Goal: Task Accomplishment & Management: Use online tool/utility

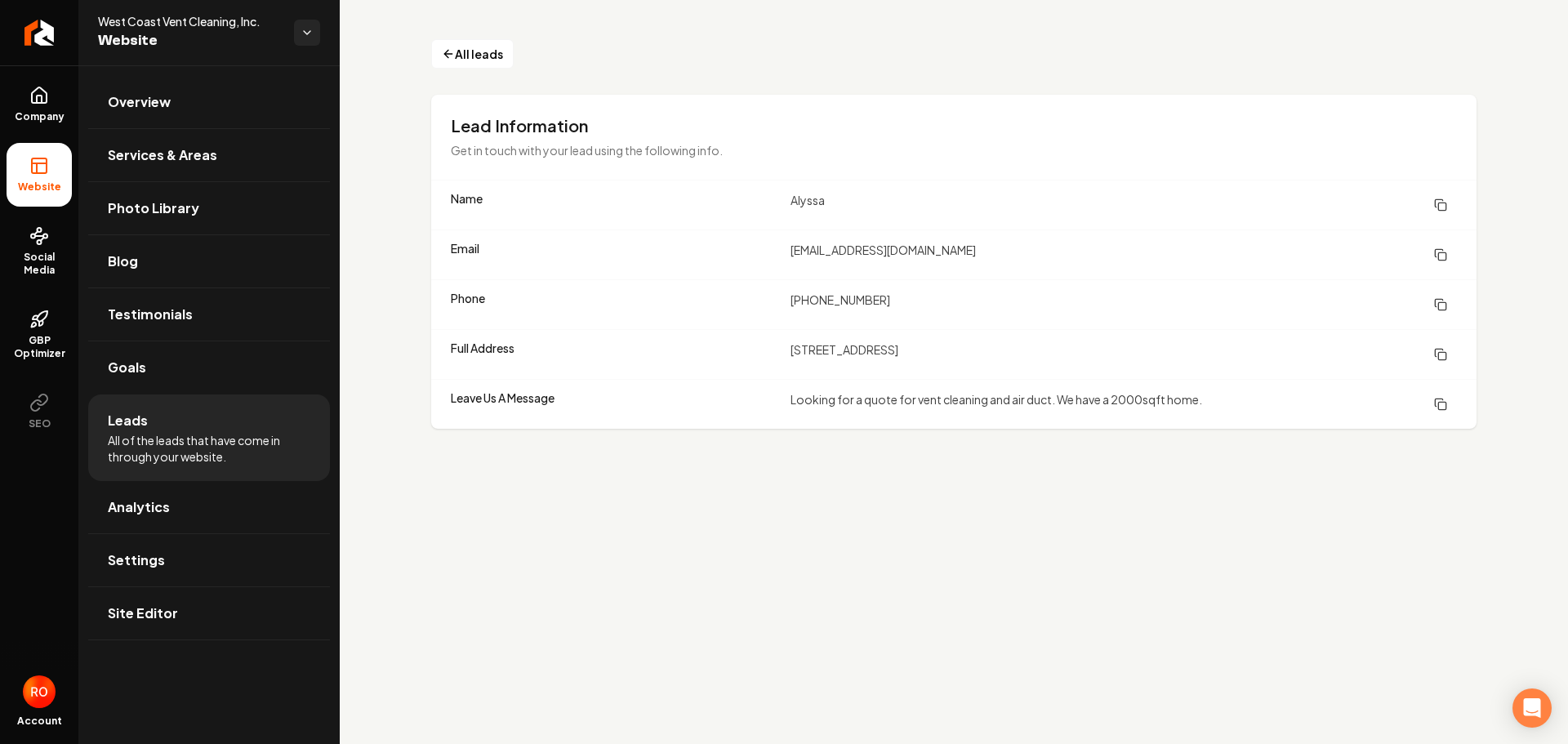
click at [154, 422] on li "Leads All of the leads that have come in through your website." at bounding box center [209, 437] width 241 height 86
click at [48, 330] on link "GBP Optimizer" at bounding box center [39, 334] width 66 height 77
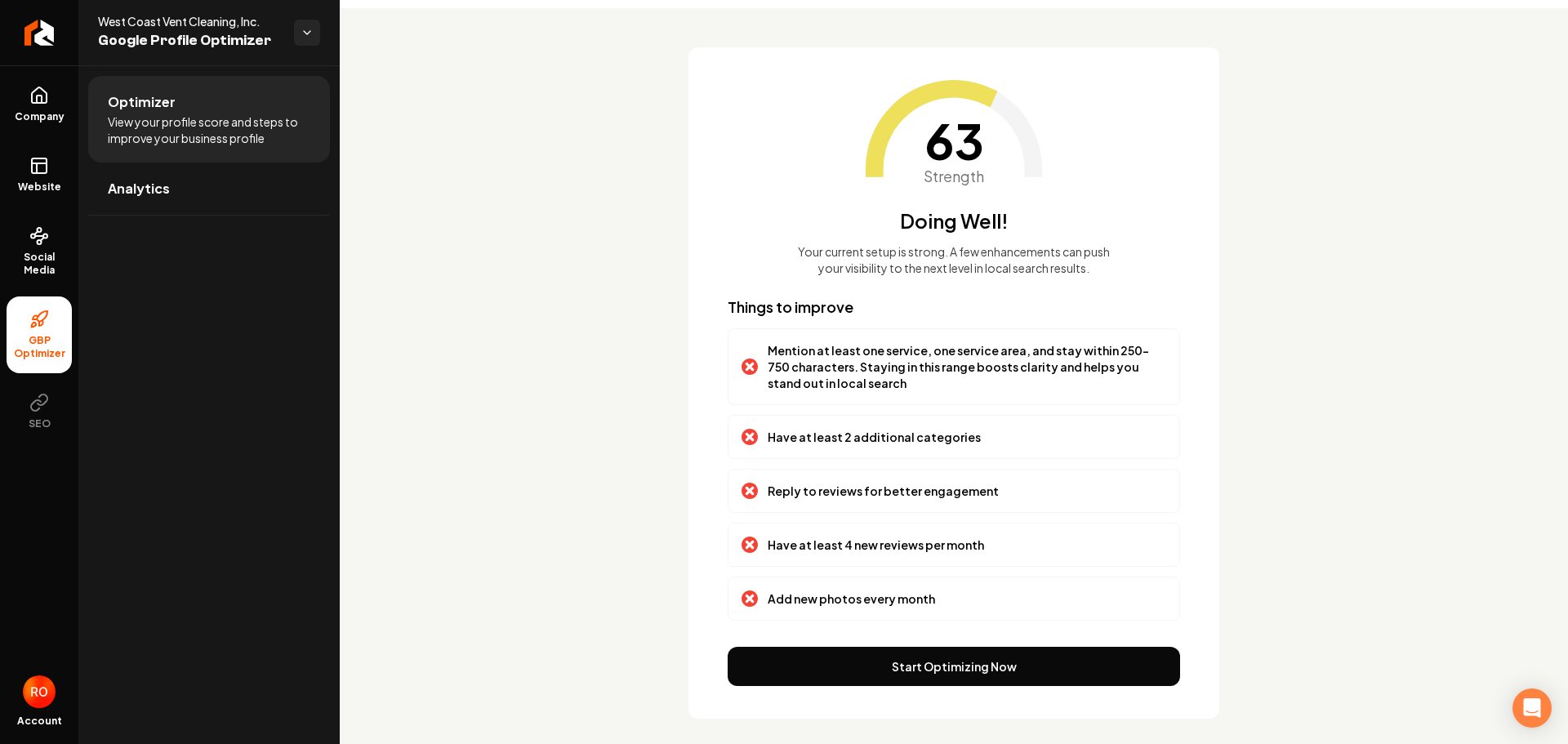
scroll to position [71, 0]
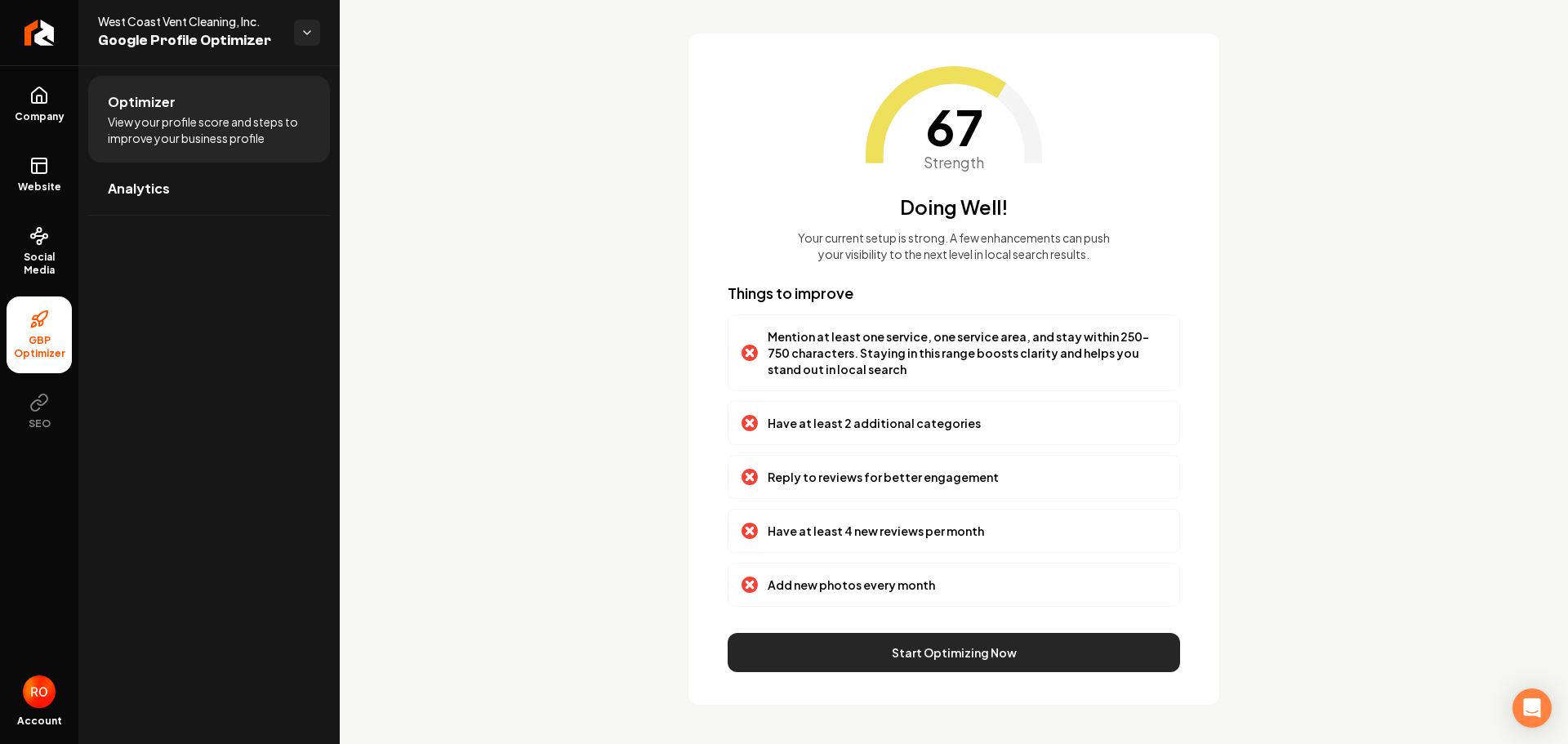
click at [900, 649] on button "Start Optimizing Now" at bounding box center [954, 652] width 452 height 39
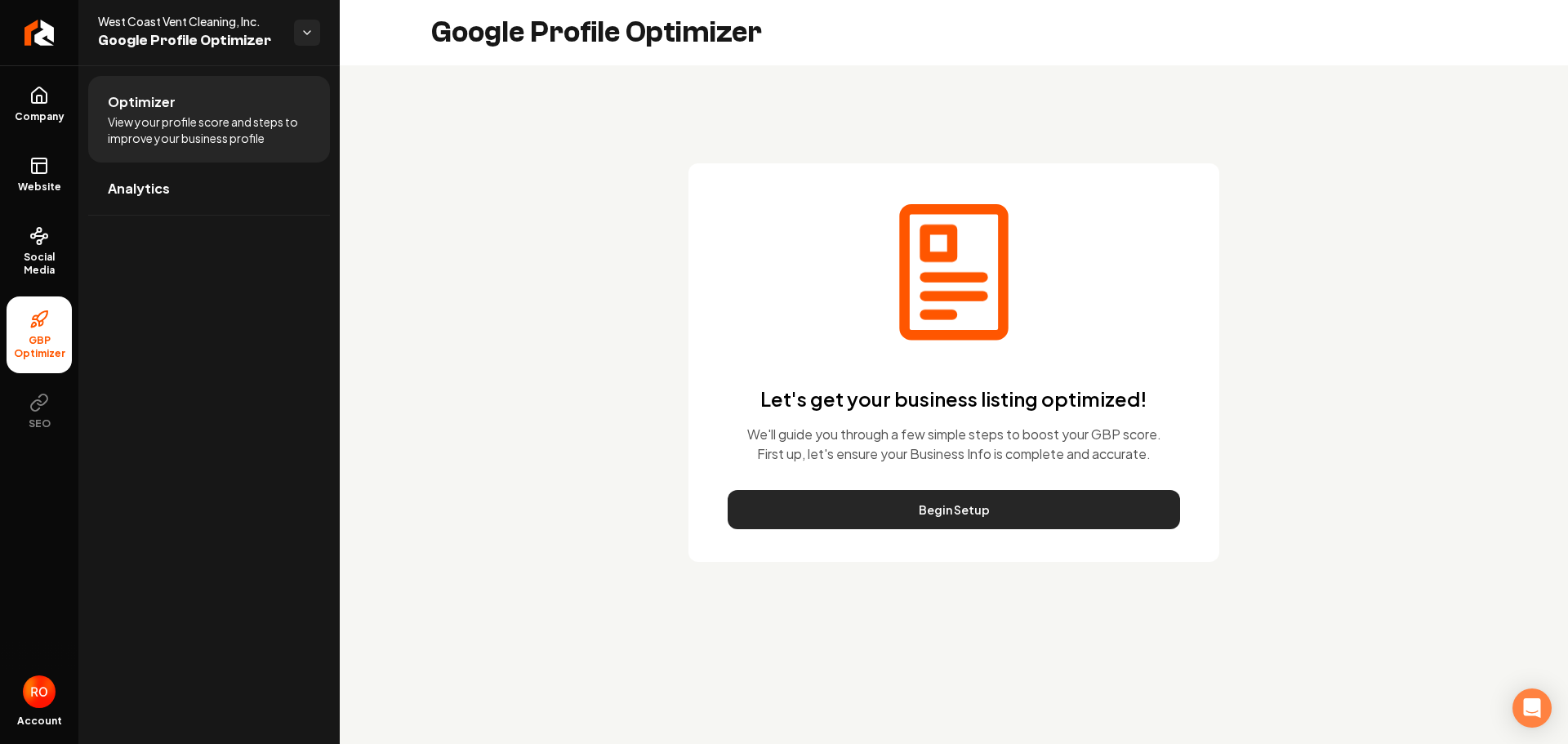
click at [929, 504] on button "Begin Setup" at bounding box center [954, 509] width 452 height 39
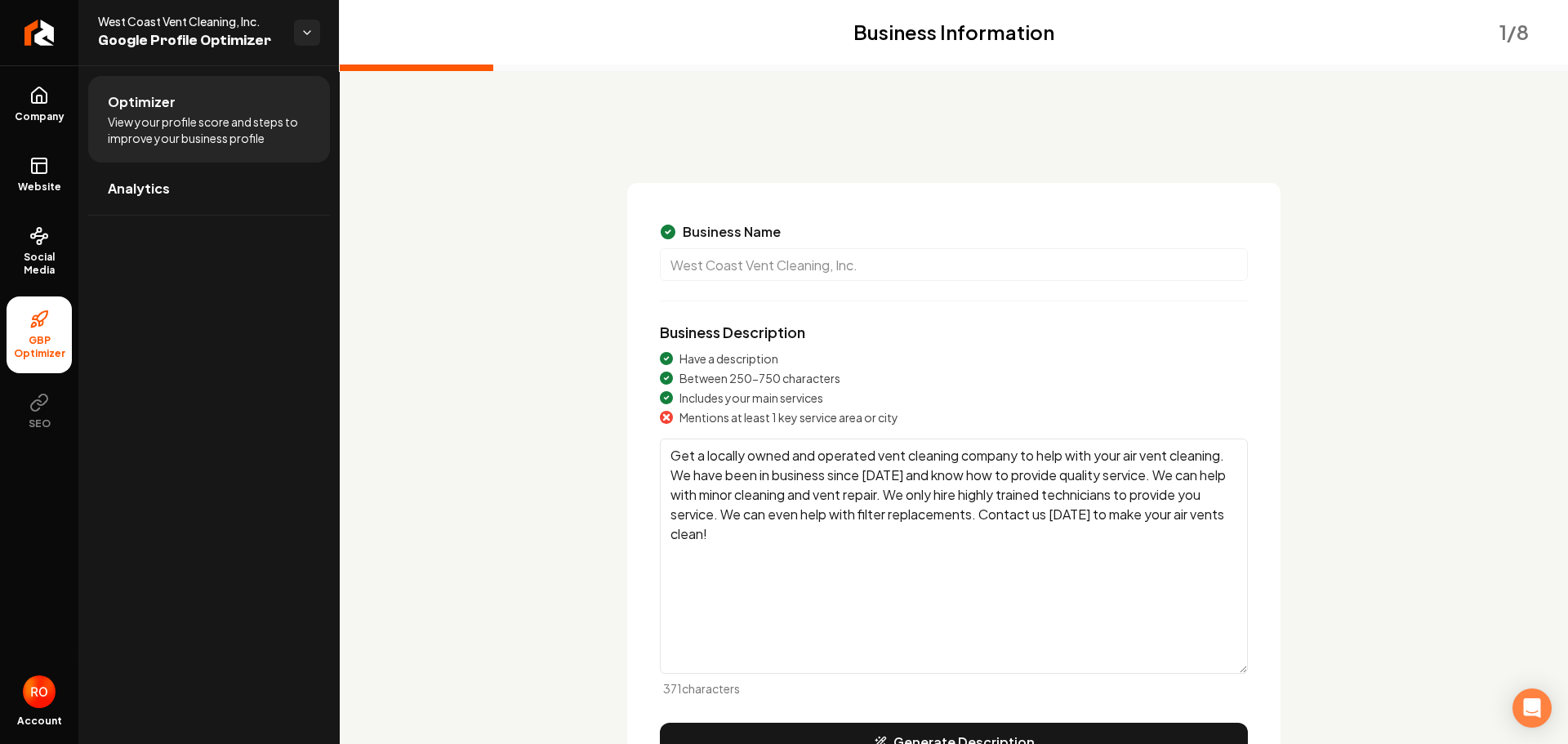
drag, startPoint x: 1164, startPoint y: 453, endPoint x: 1156, endPoint y: 457, distance: 8.9
click at [1154, 457] on textarea "Get a locally owned and operated vent cleaning company to help with your air ve…" at bounding box center [954, 557] width 588 height 236
click at [1165, 455] on textarea "Get a locally owned and operated vent cleaning company to help with your air ve…" at bounding box center [954, 557] width 588 height 236
drag, startPoint x: 1165, startPoint y: 455, endPoint x: 1155, endPoint y: 457, distance: 10.2
click at [1155, 457] on textarea "Get a locally owned and operated vent cleaning company to help with your air ve…" at bounding box center [954, 557] width 588 height 236
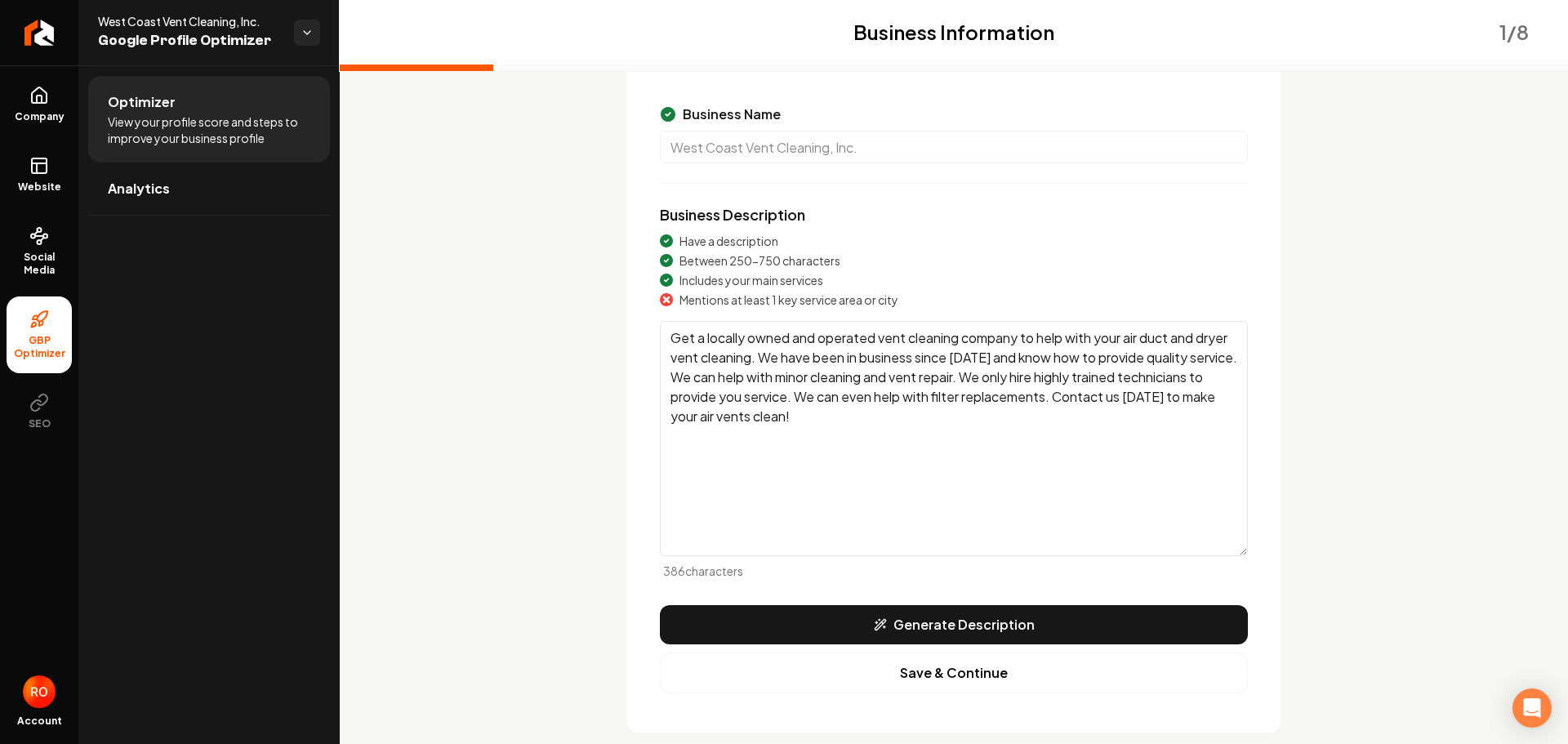
scroll to position [145, 0]
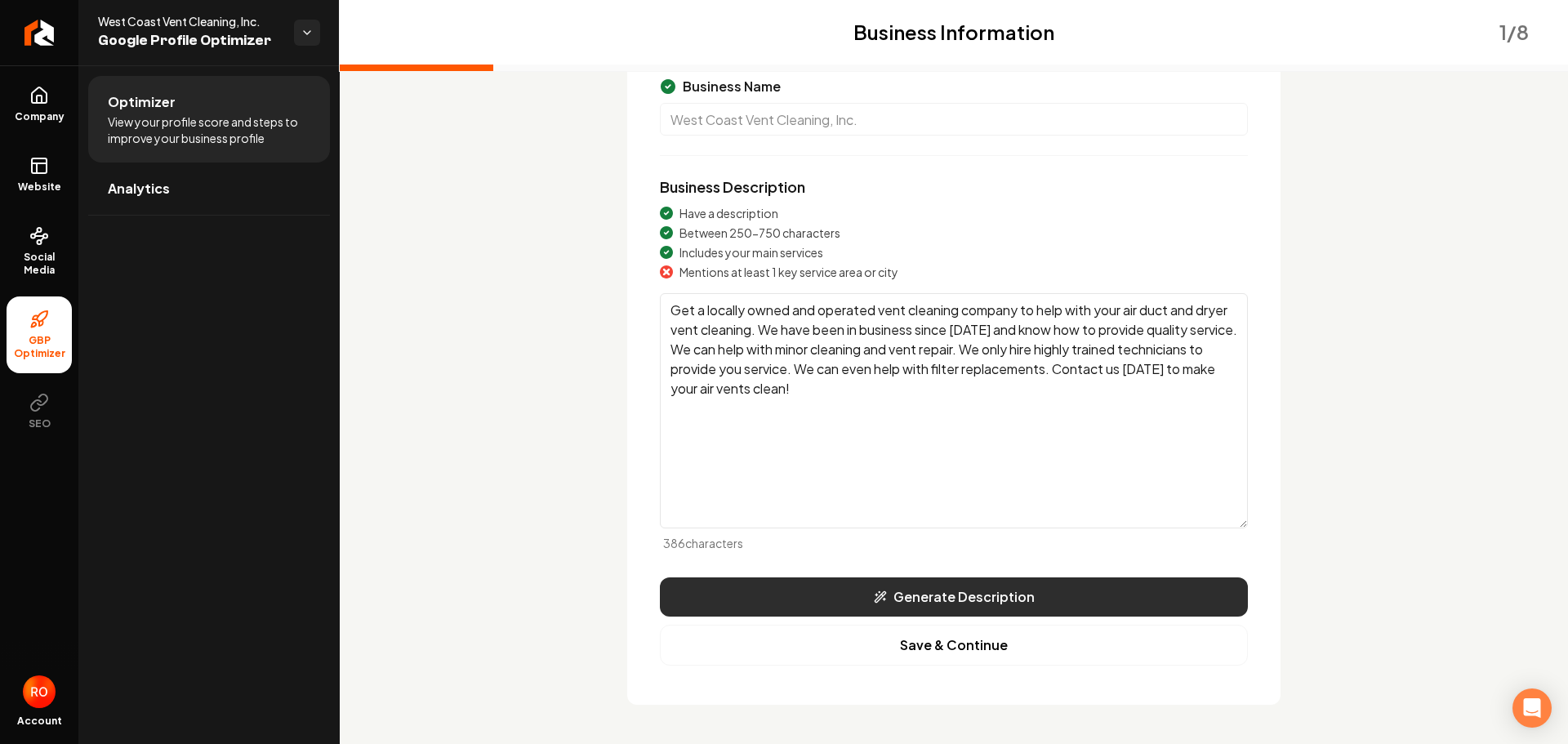
click at [961, 593] on button "Generate Description" at bounding box center [954, 597] width 588 height 39
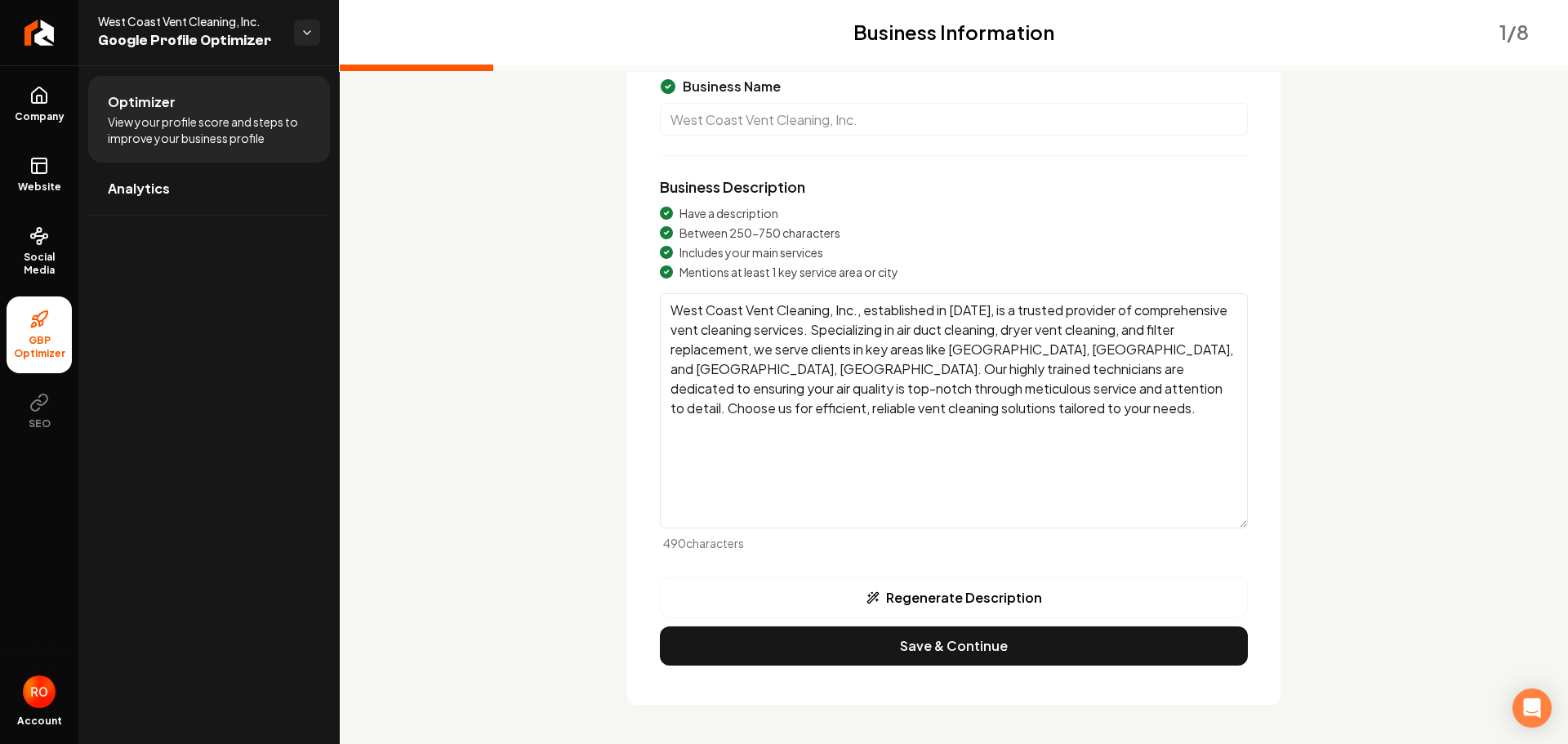
drag, startPoint x: 1145, startPoint y: 352, endPoint x: 1018, endPoint y: 358, distance: 127.1
click at [1018, 358] on textarea "West Coast Vent Cleaning, Inc., established in [DATE], is a trusted provider of…" at bounding box center [954, 411] width 588 height 236
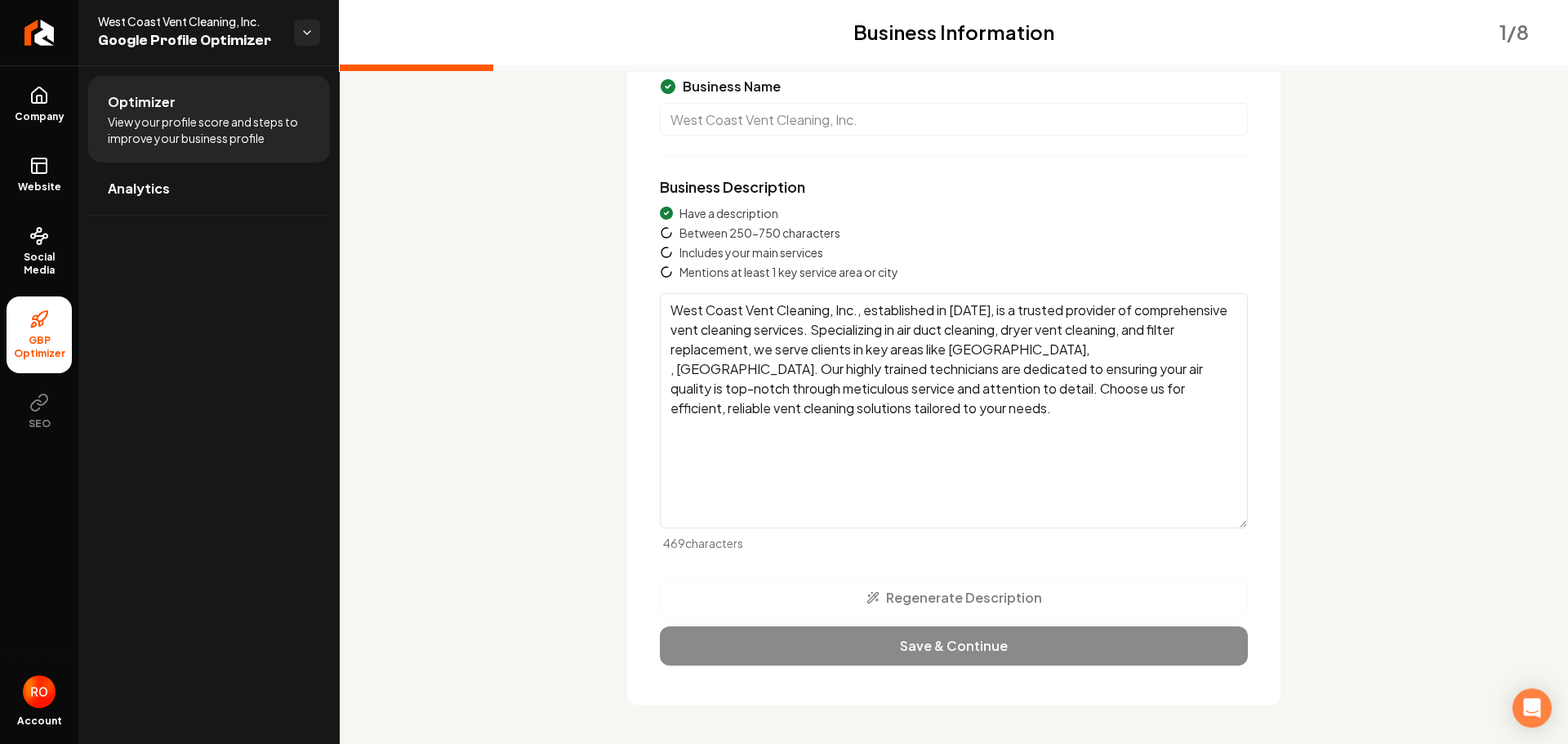
click at [1010, 353] on textarea "West Coast Vent Cleaning, Inc., established in [DATE], is a trusted provider of…" at bounding box center [954, 411] width 588 height 236
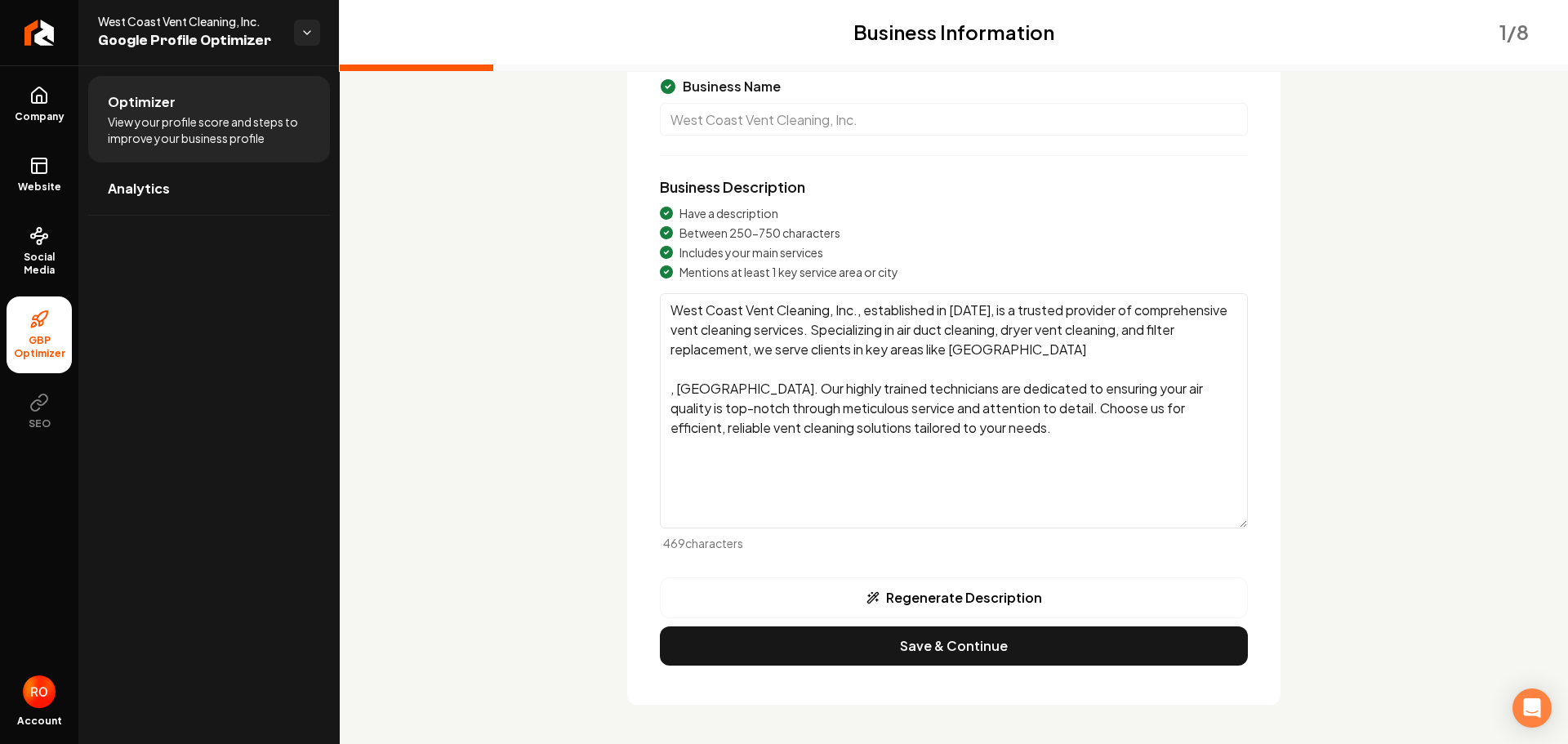
click at [1016, 348] on textarea "West Coast Vent Cleaning, Inc., established in [DATE], is a trusted provider of…" at bounding box center [954, 411] width 588 height 236
drag, startPoint x: 691, startPoint y: 390, endPoint x: 660, endPoint y: 391, distance: 31.0
click at [660, 391] on textarea "West Coast Vent Cleaning, Inc., established in [DATE], is a trusted provider of…" at bounding box center [954, 411] width 588 height 236
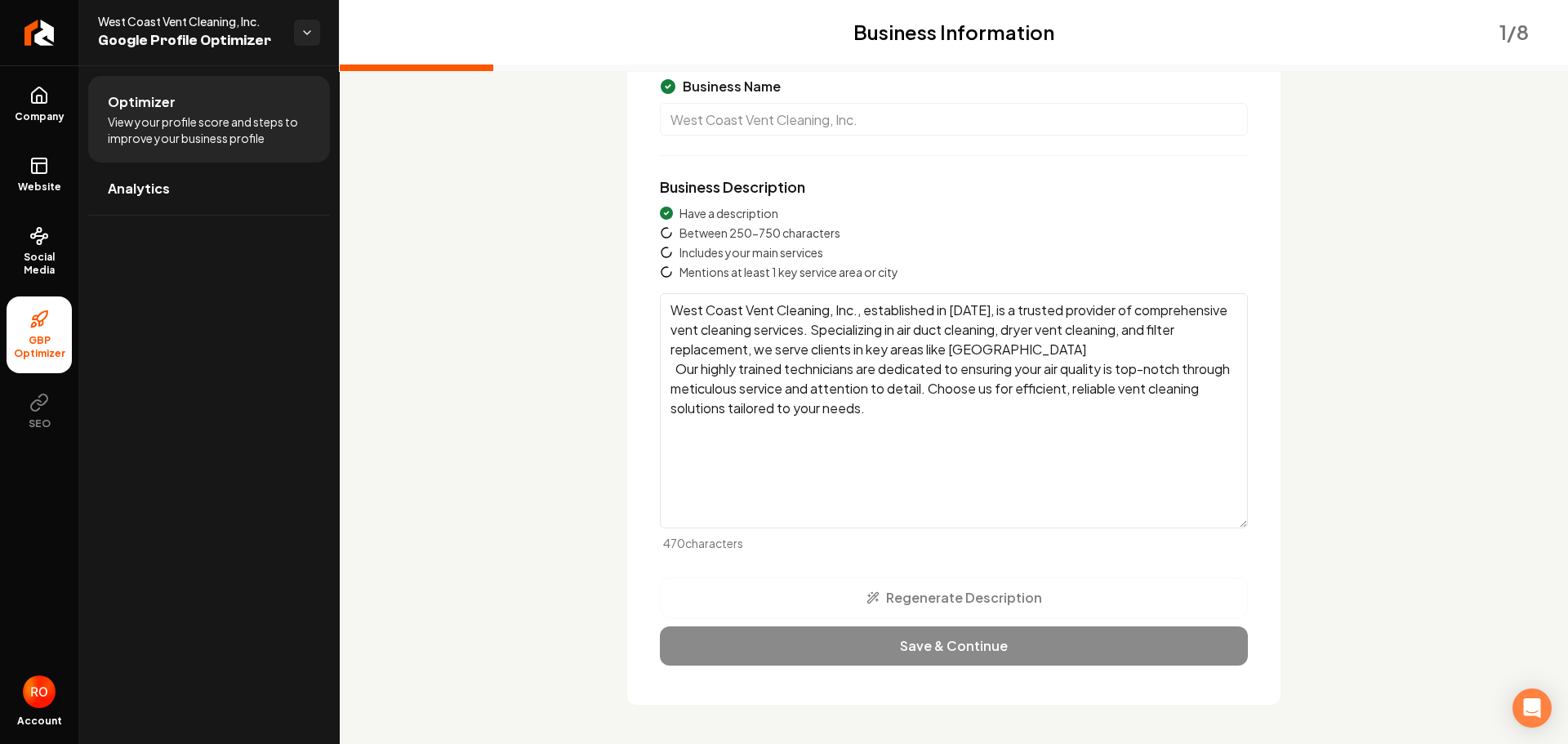
click at [1058, 353] on textarea "West Coast Vent Cleaning, Inc., established in [DATE], is a trusted provider of…" at bounding box center [954, 411] width 588 height 236
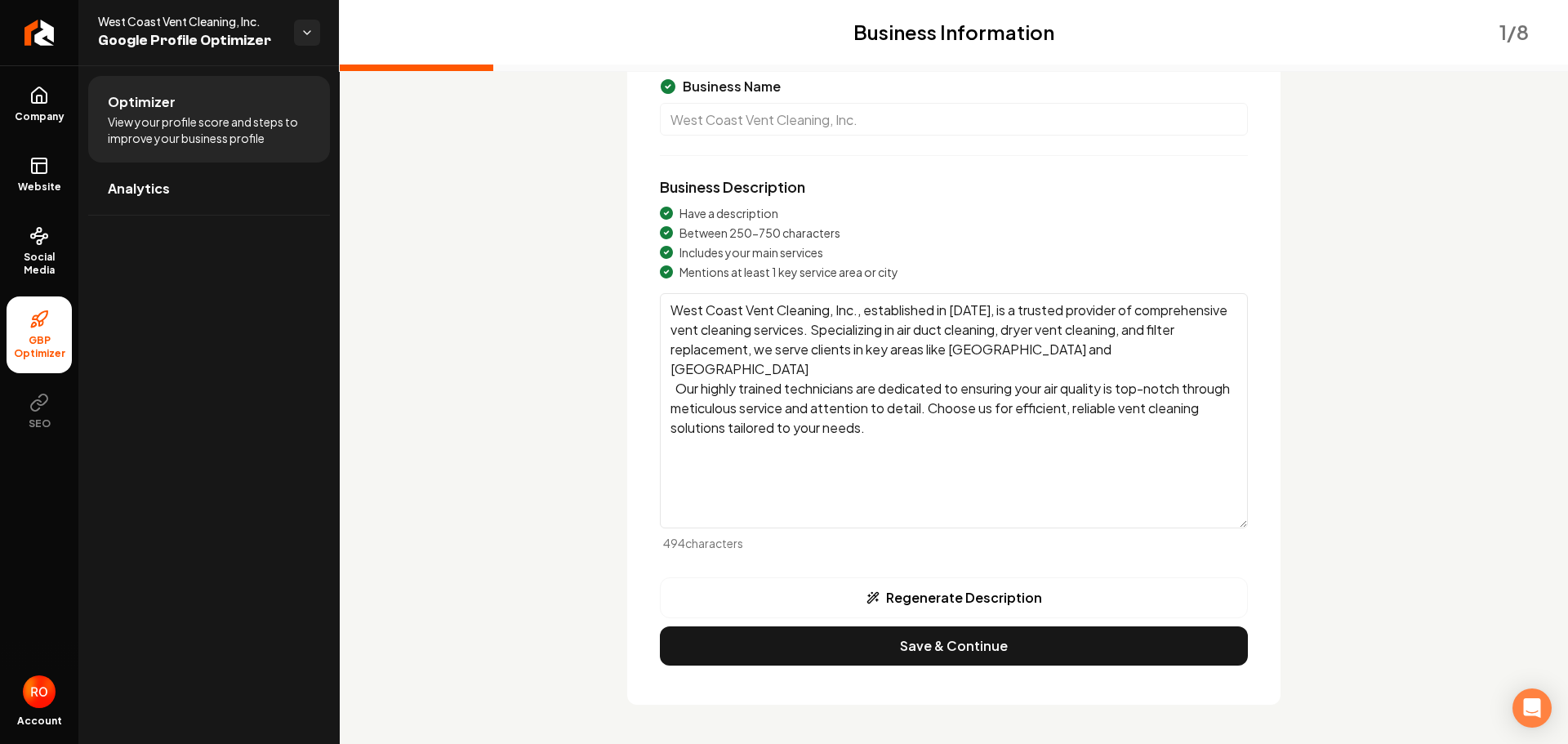
drag, startPoint x: 1119, startPoint y: 350, endPoint x: 1086, endPoint y: 354, distance: 33.2
click at [1086, 354] on textarea "West Coast Vent Cleaning, Inc., established in [DATE], is a trusted provider of…" at bounding box center [954, 411] width 588 height 236
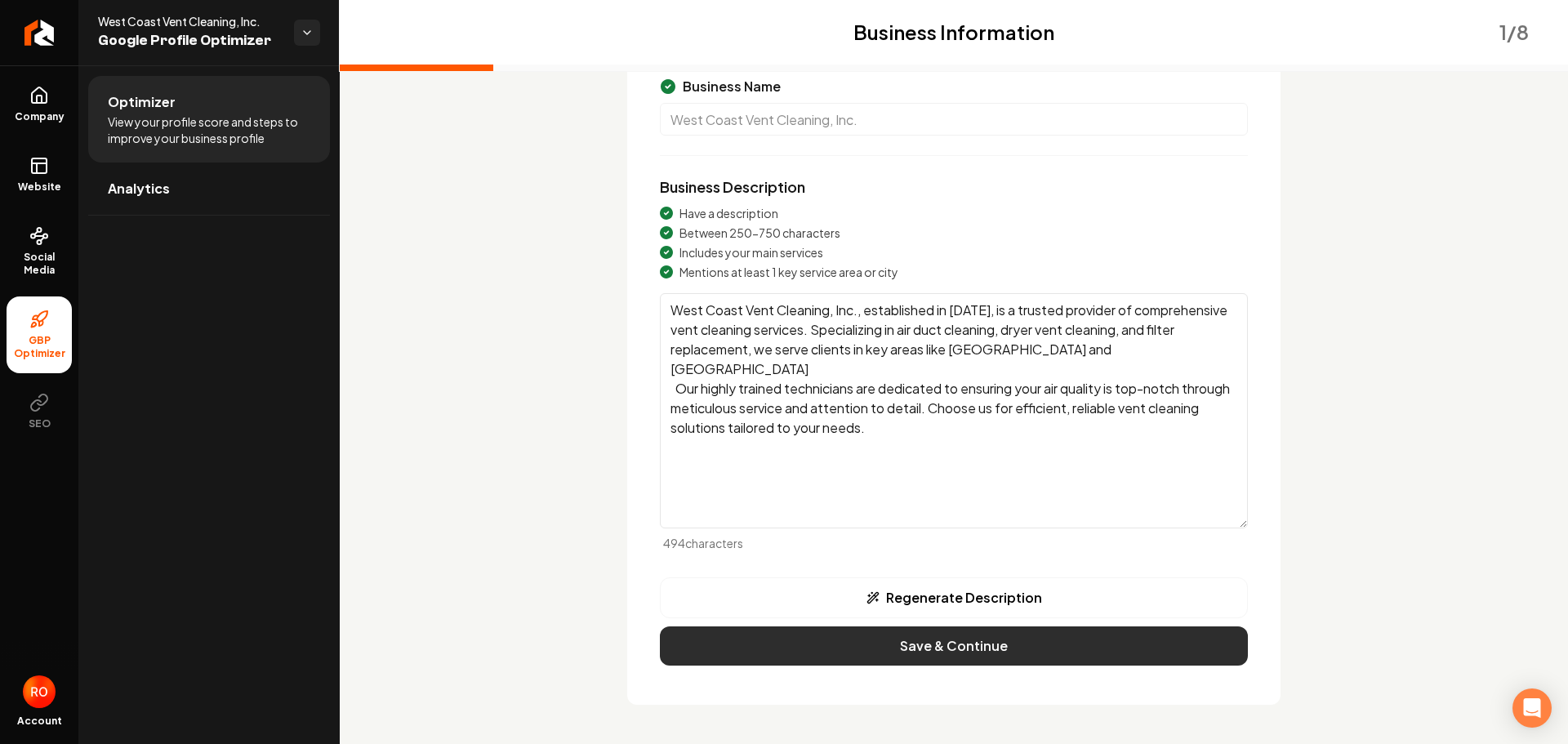
type textarea "West Coast Vent Cleaning, Inc., established in [DATE], is a trusted provider of…"
click at [914, 649] on button "Save & Continue" at bounding box center [954, 645] width 588 height 39
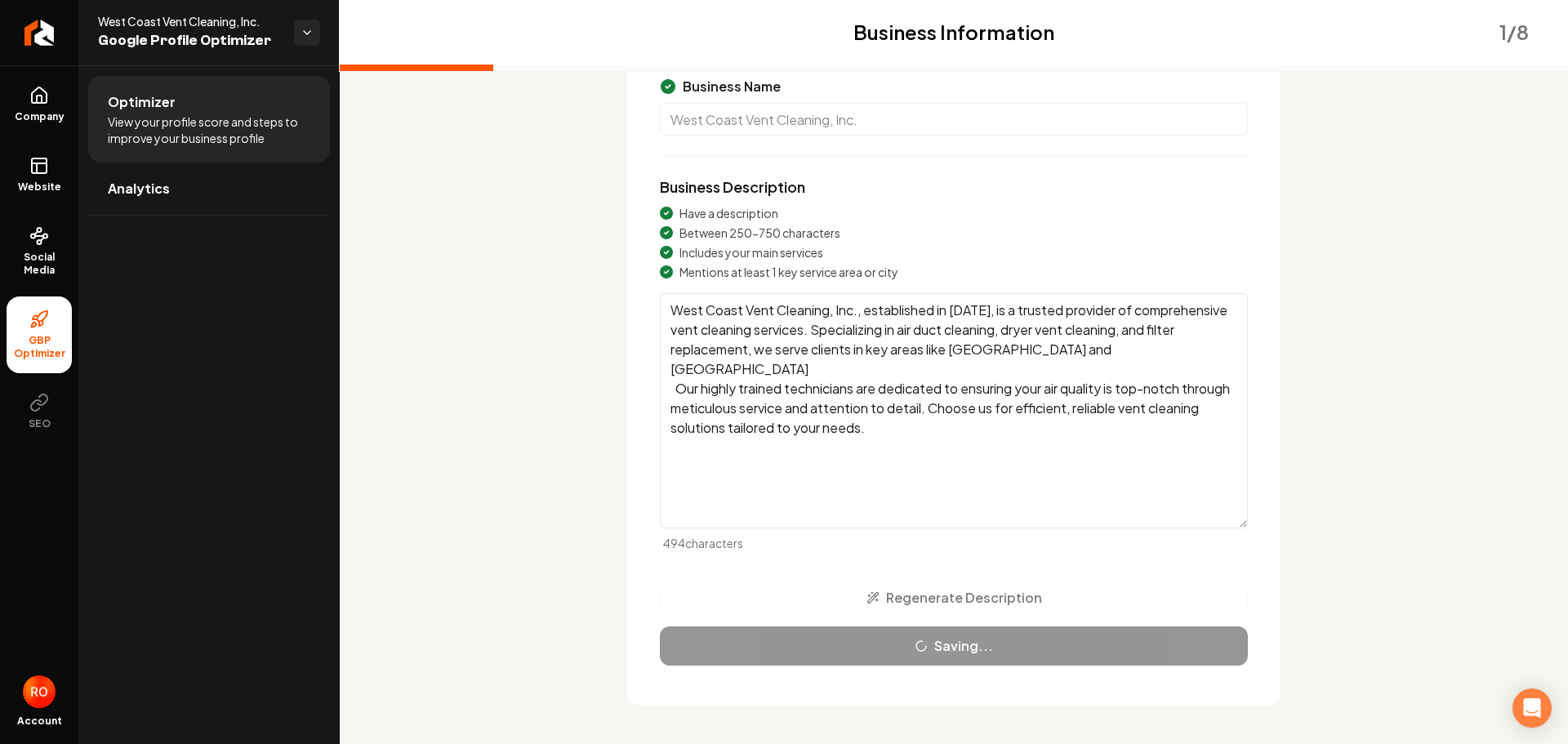
scroll to position [26, 0]
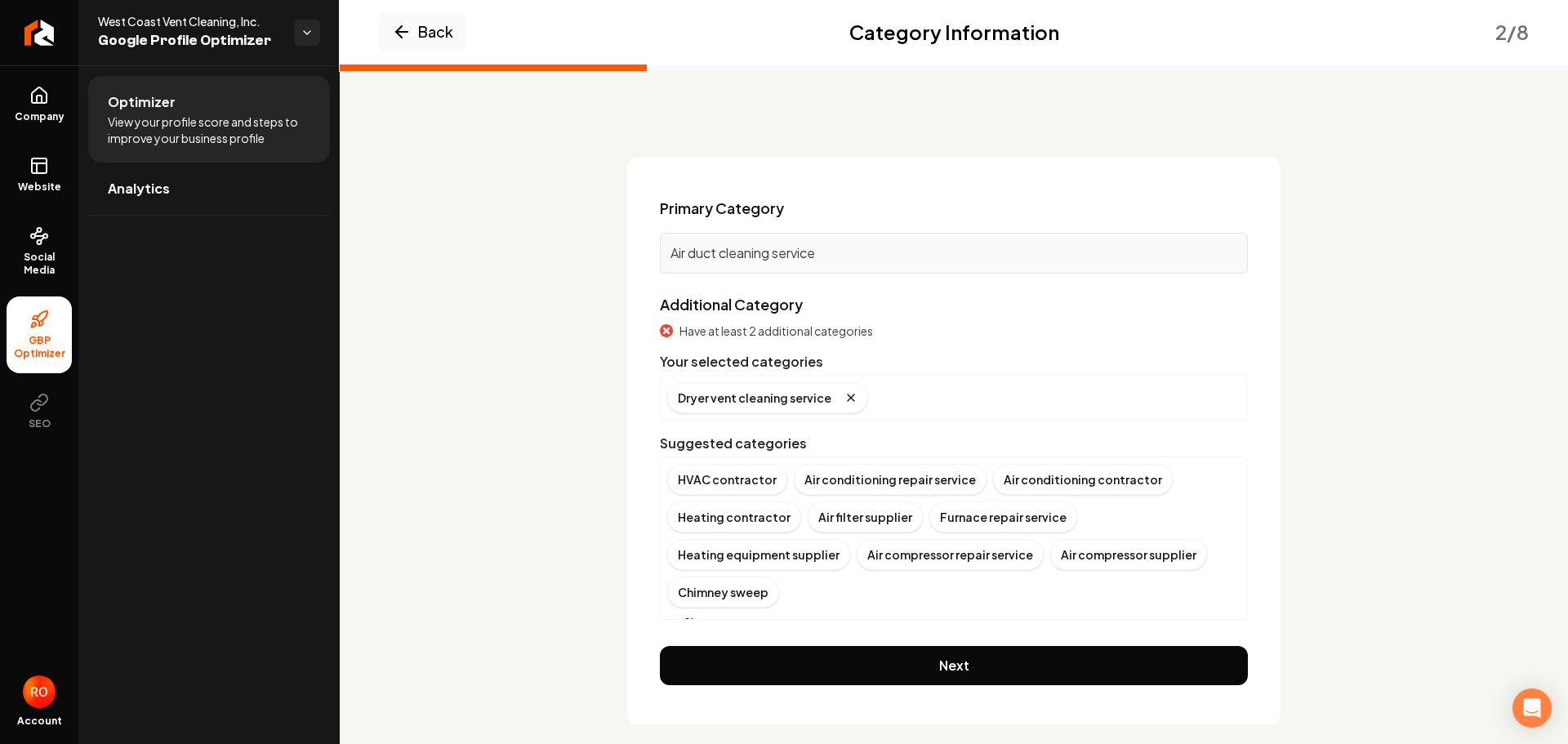
click at [895, 398] on div "Dryer vent cleaning service" at bounding box center [953, 397] width 573 height 31
click at [824, 253] on p "Air duct cleaning service" at bounding box center [954, 253] width 567 height 20
click at [677, 614] on button "Show more" at bounding box center [706, 621] width 78 height 16
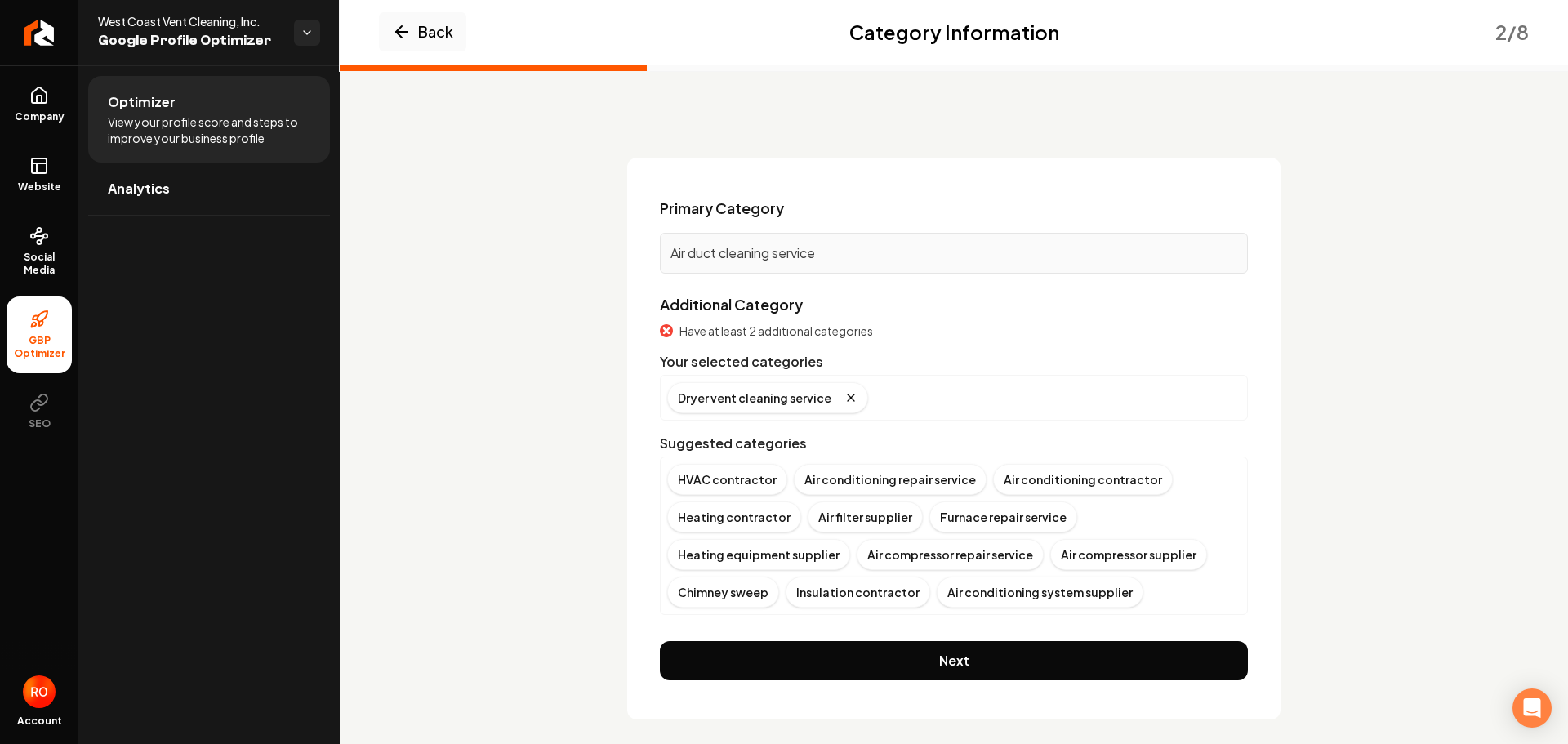
click at [895, 391] on div "Dryer vent cleaning service" at bounding box center [953, 397] width 573 height 31
click at [886, 402] on div "Dryer vent cleaning service" at bounding box center [953, 397] width 573 height 31
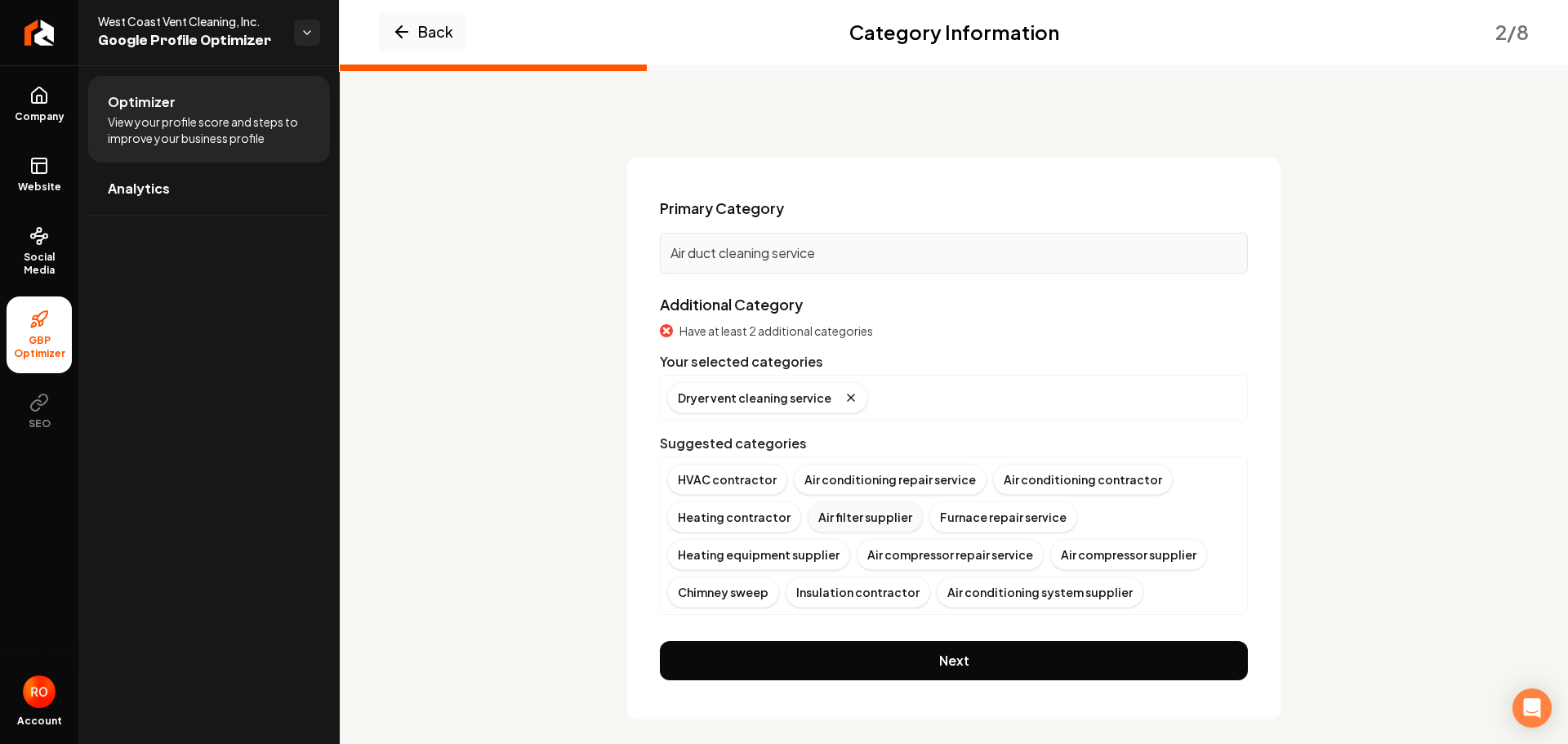
click at [847, 521] on div "Air filter supplier" at bounding box center [865, 517] width 115 height 31
click at [1011, 398] on div "Dryer vent cleaning service Air filter supplier" at bounding box center [953, 397] width 573 height 31
click at [992, 398] on icon "Remove badge" at bounding box center [999, 398] width 13 height 13
click at [940, 404] on div "Dryer vent cleaning service" at bounding box center [953, 397] width 573 height 31
click at [860, 256] on p "Air duct cleaning service" at bounding box center [954, 253] width 567 height 20
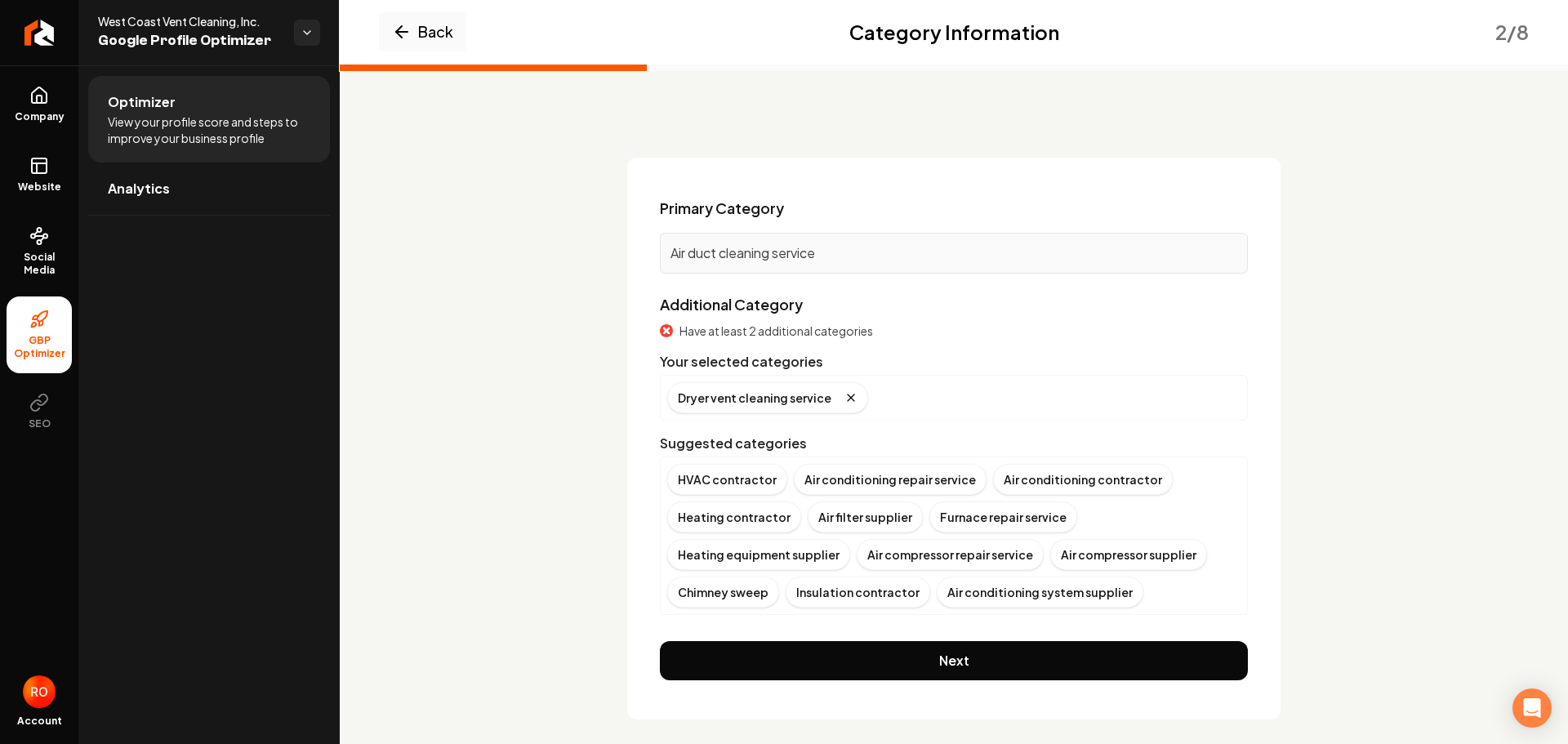
click at [860, 256] on p "Air duct cleaning service" at bounding box center [954, 253] width 567 height 20
click at [887, 409] on div "Dryer vent cleaning service" at bounding box center [953, 397] width 573 height 31
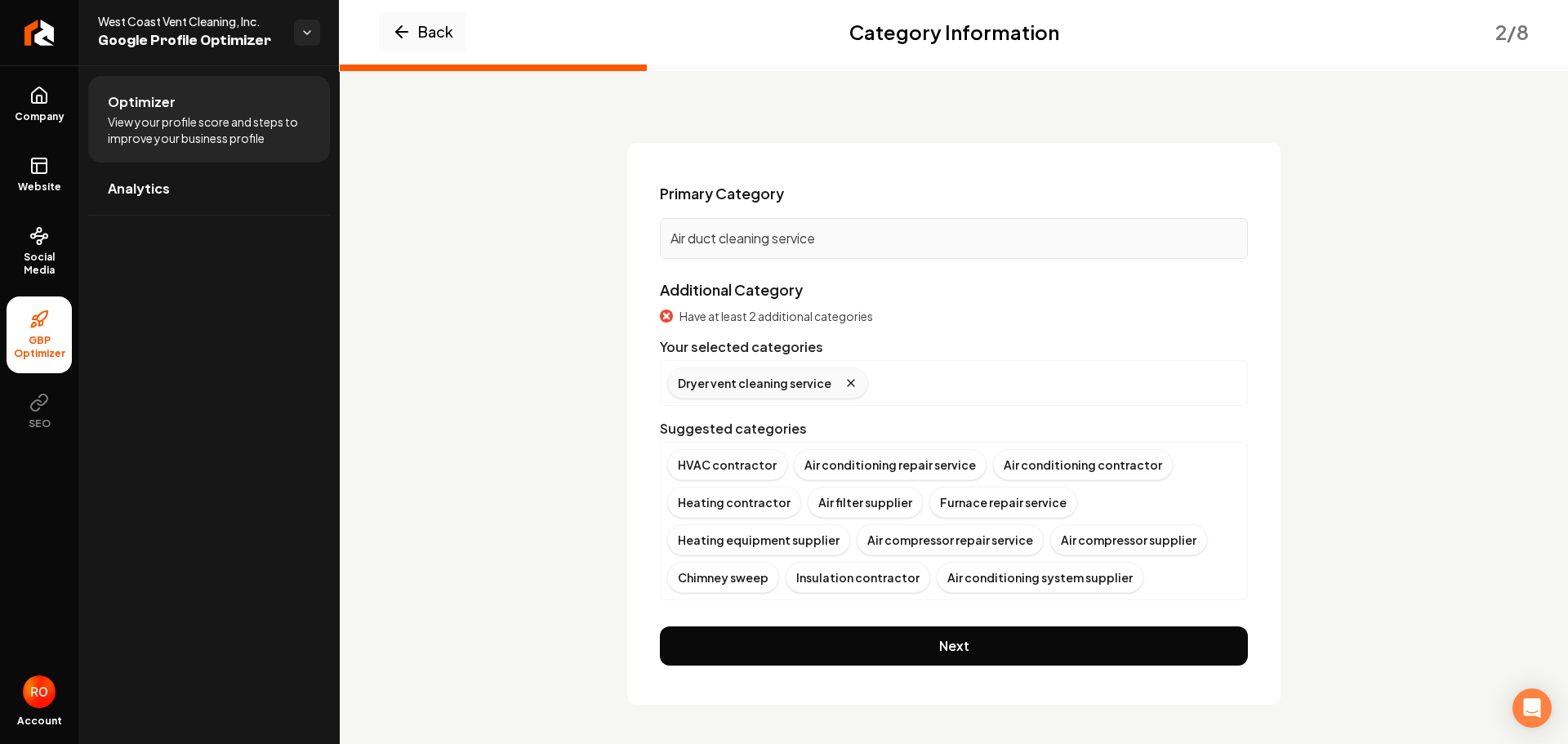
click at [845, 381] on icon "Remove badge" at bounding box center [851, 383] width 13 height 13
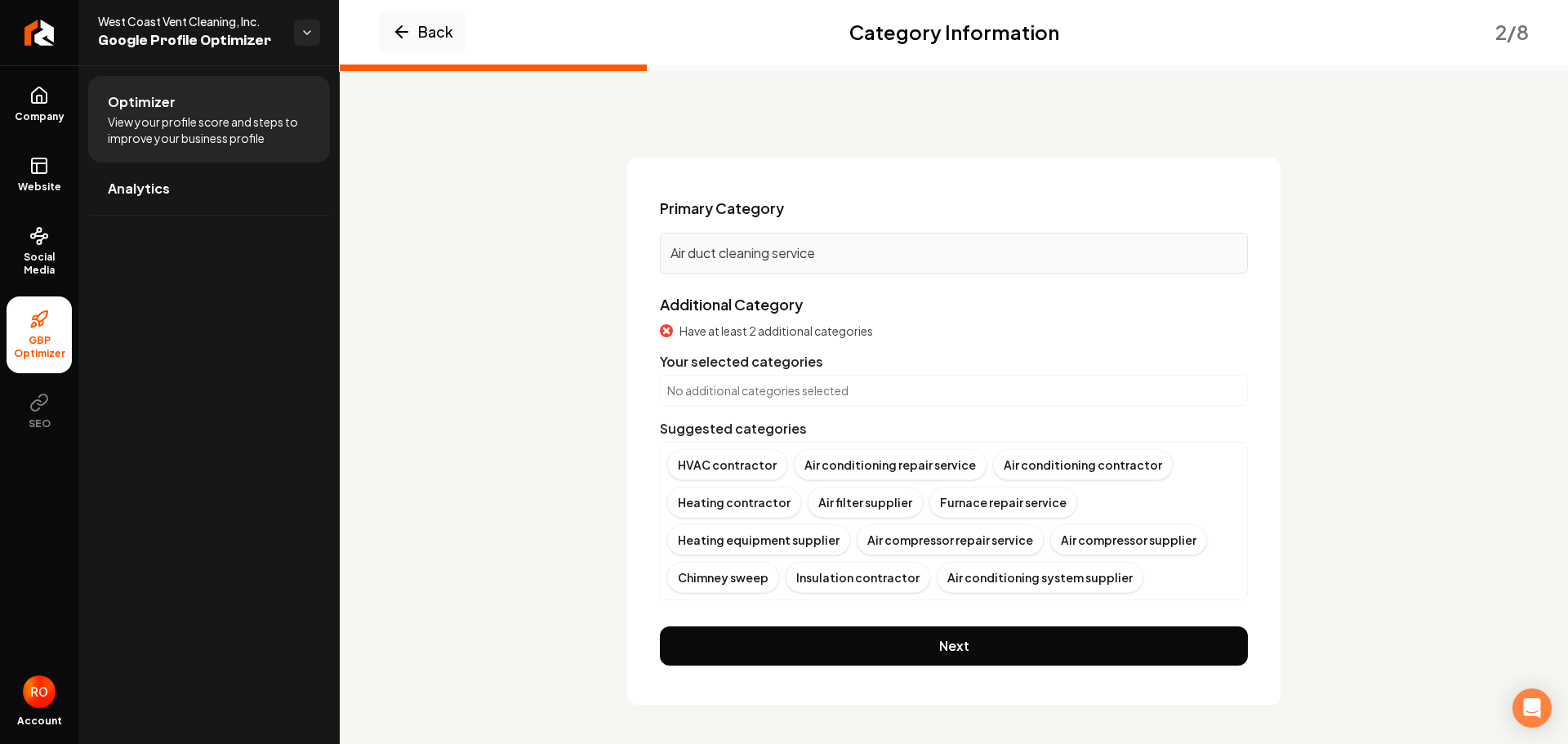
click at [839, 381] on div "No additional categories selected" at bounding box center [954, 391] width 588 height 31
click at [787, 396] on p "No additional categories selected" at bounding box center [953, 390] width 573 height 16
click at [805, 387] on p "No additional categories selected" at bounding box center [953, 390] width 573 height 16
click at [813, 262] on p "Air duct cleaning service" at bounding box center [954, 253] width 567 height 20
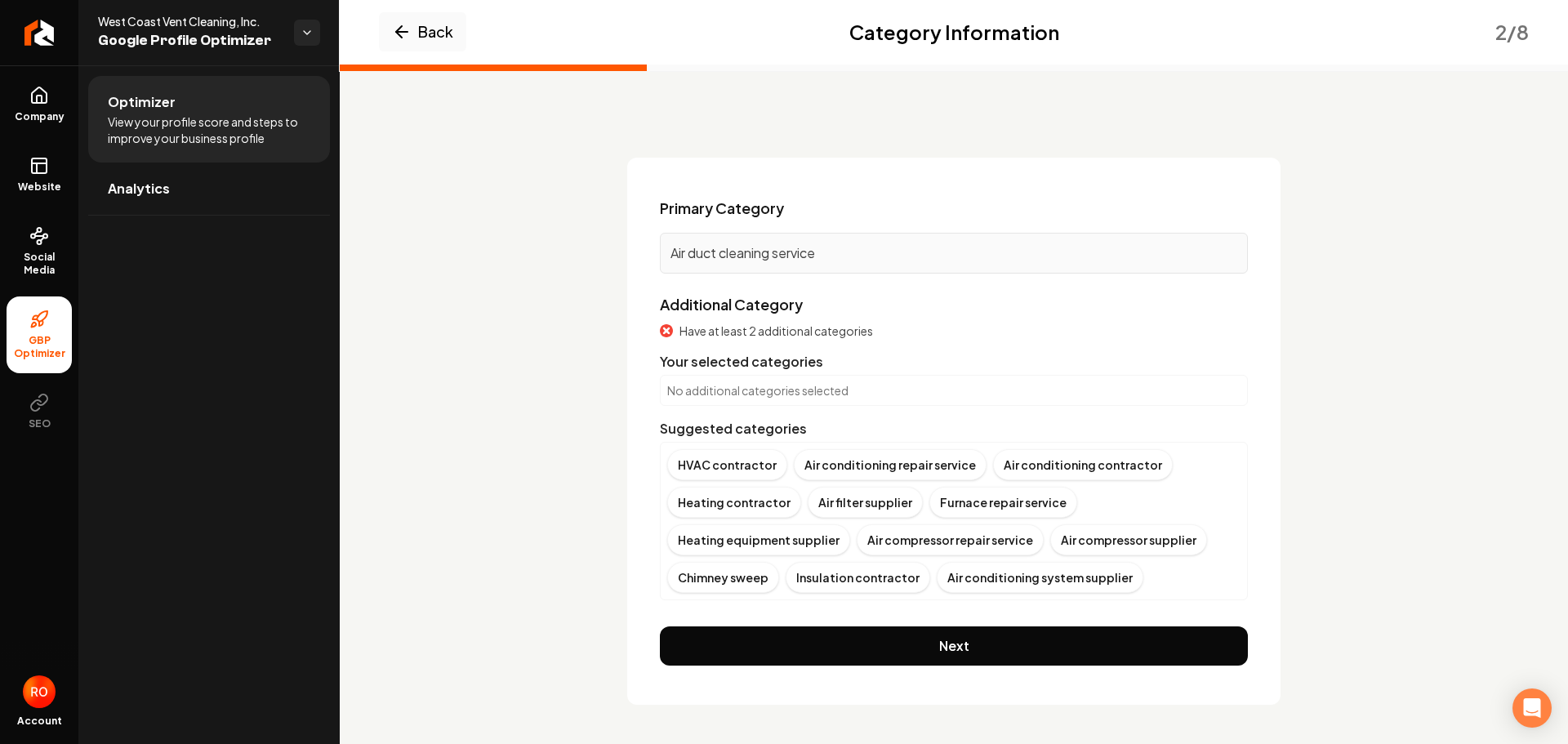
click at [807, 390] on p "No additional categories selected" at bounding box center [953, 390] width 573 height 16
click at [807, 401] on div "No additional categories selected" at bounding box center [954, 391] width 588 height 31
click at [808, 391] on p "No additional categories selected" at bounding box center [953, 390] width 573 height 16
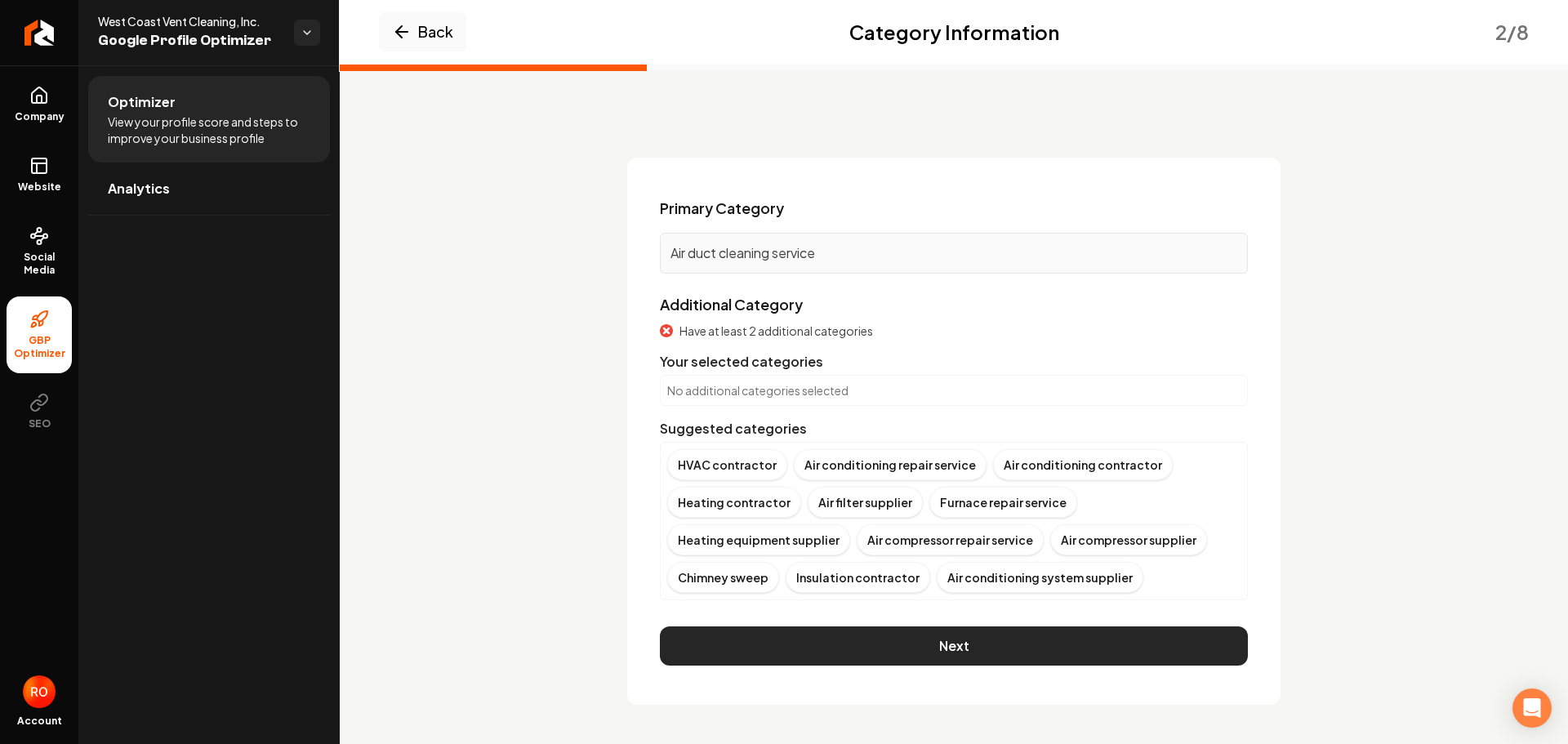
click at [929, 640] on button "Next" at bounding box center [954, 645] width 588 height 39
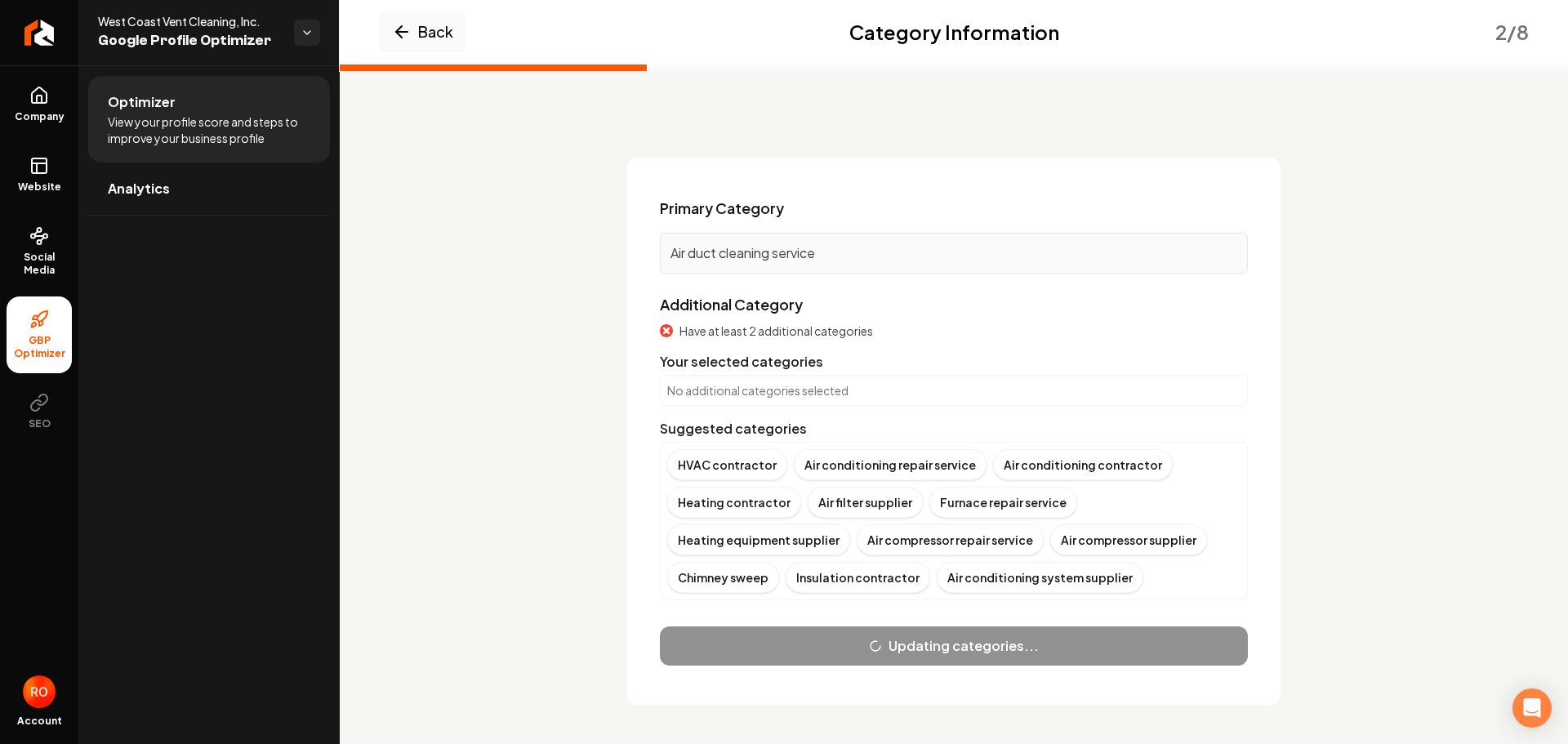
scroll to position [9, 0]
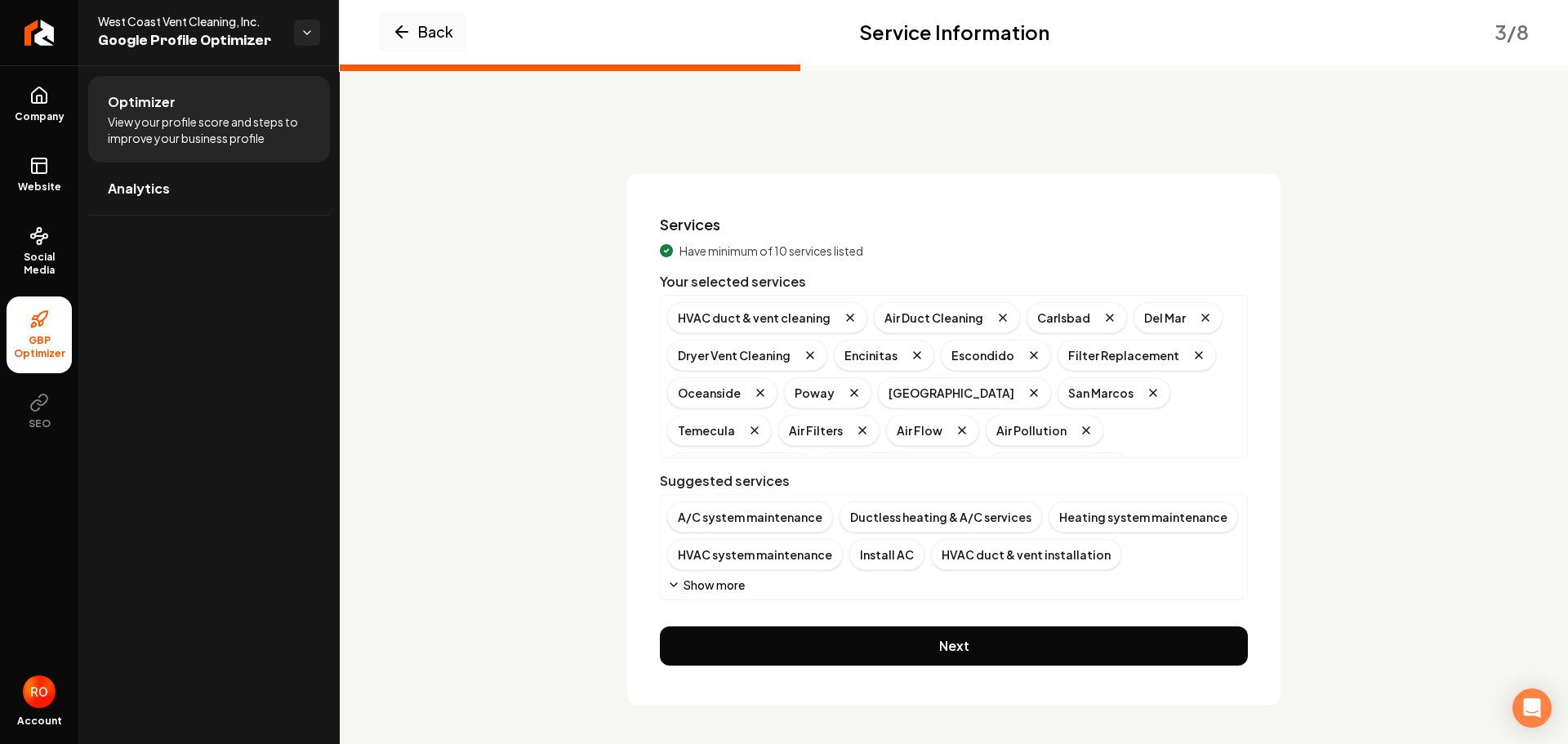
click at [680, 584] on button "Show more" at bounding box center [706, 584] width 78 height 16
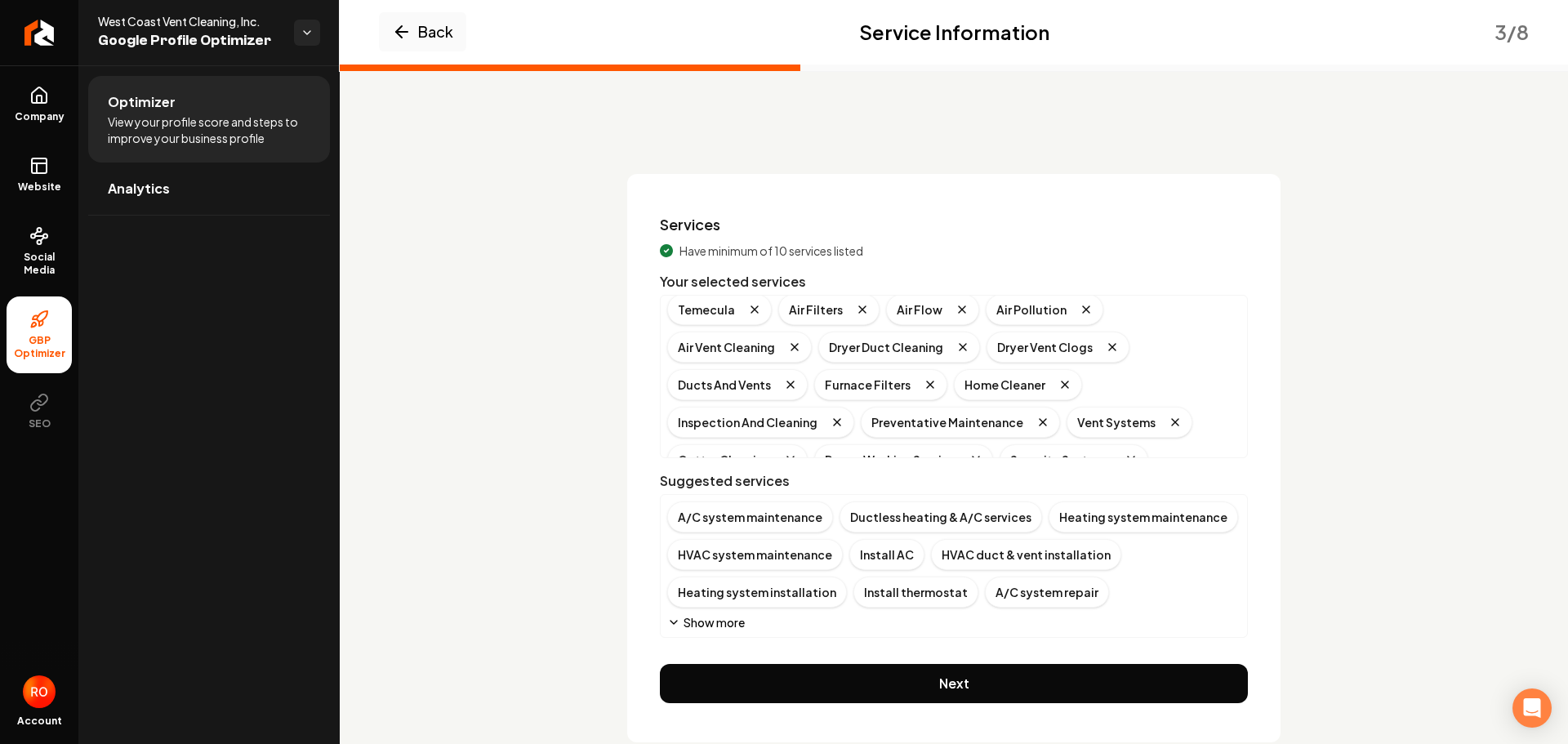
scroll to position [134, 0]
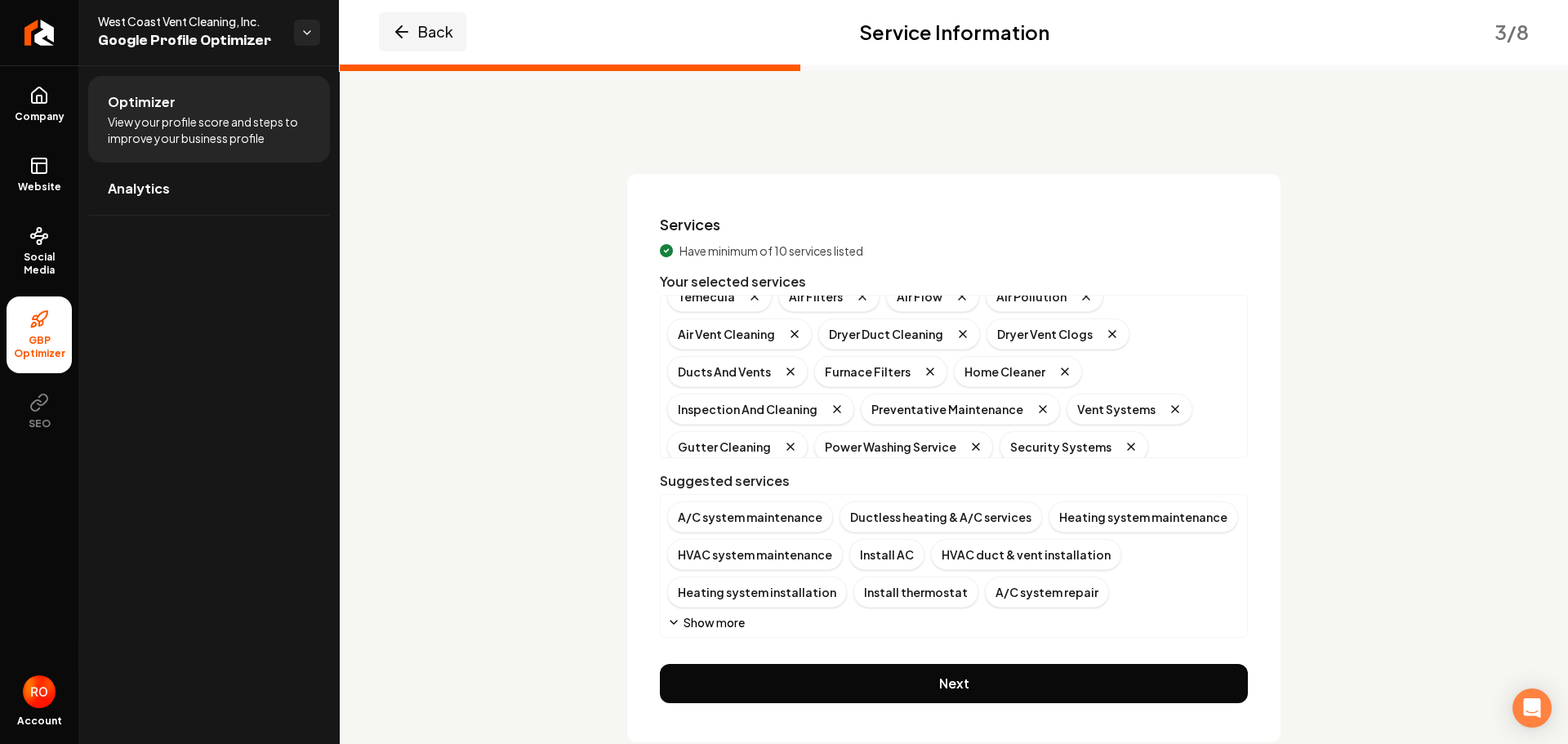
click at [419, 32] on button "Back" at bounding box center [423, 31] width 87 height 39
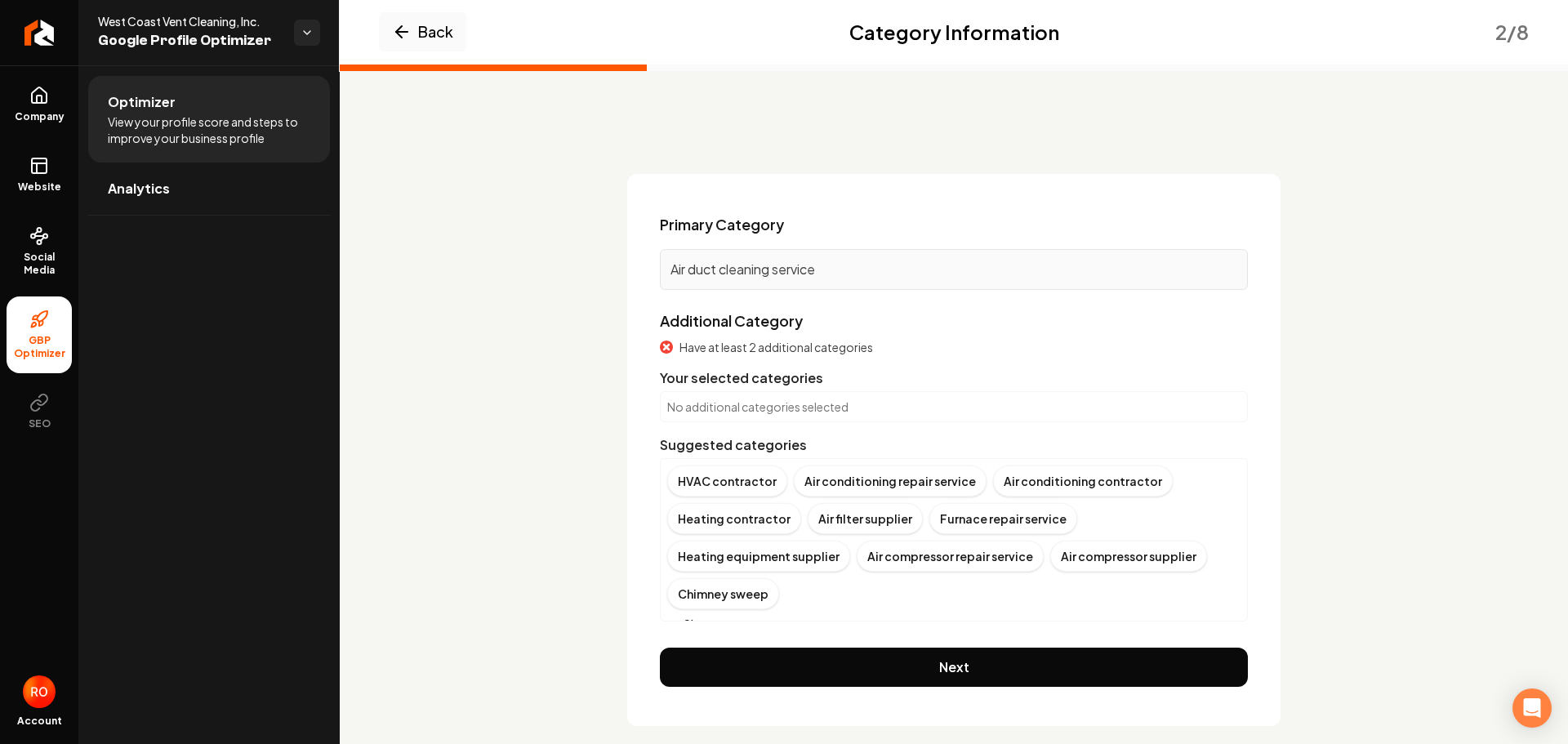
click at [750, 410] on p "No additional categories selected" at bounding box center [953, 406] width 573 height 16
click at [417, 28] on button "Back" at bounding box center [423, 31] width 87 height 39
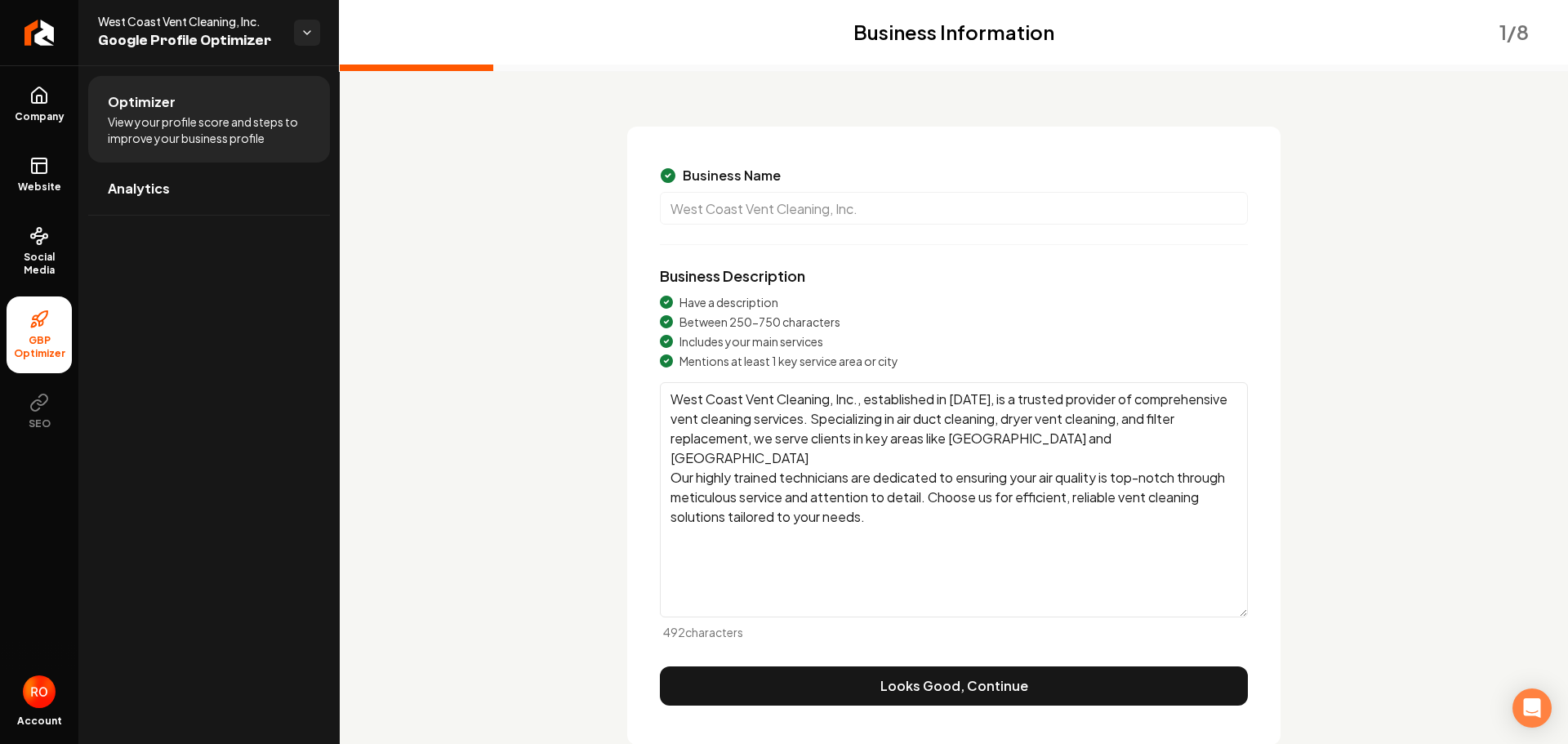
scroll to position [96, 0]
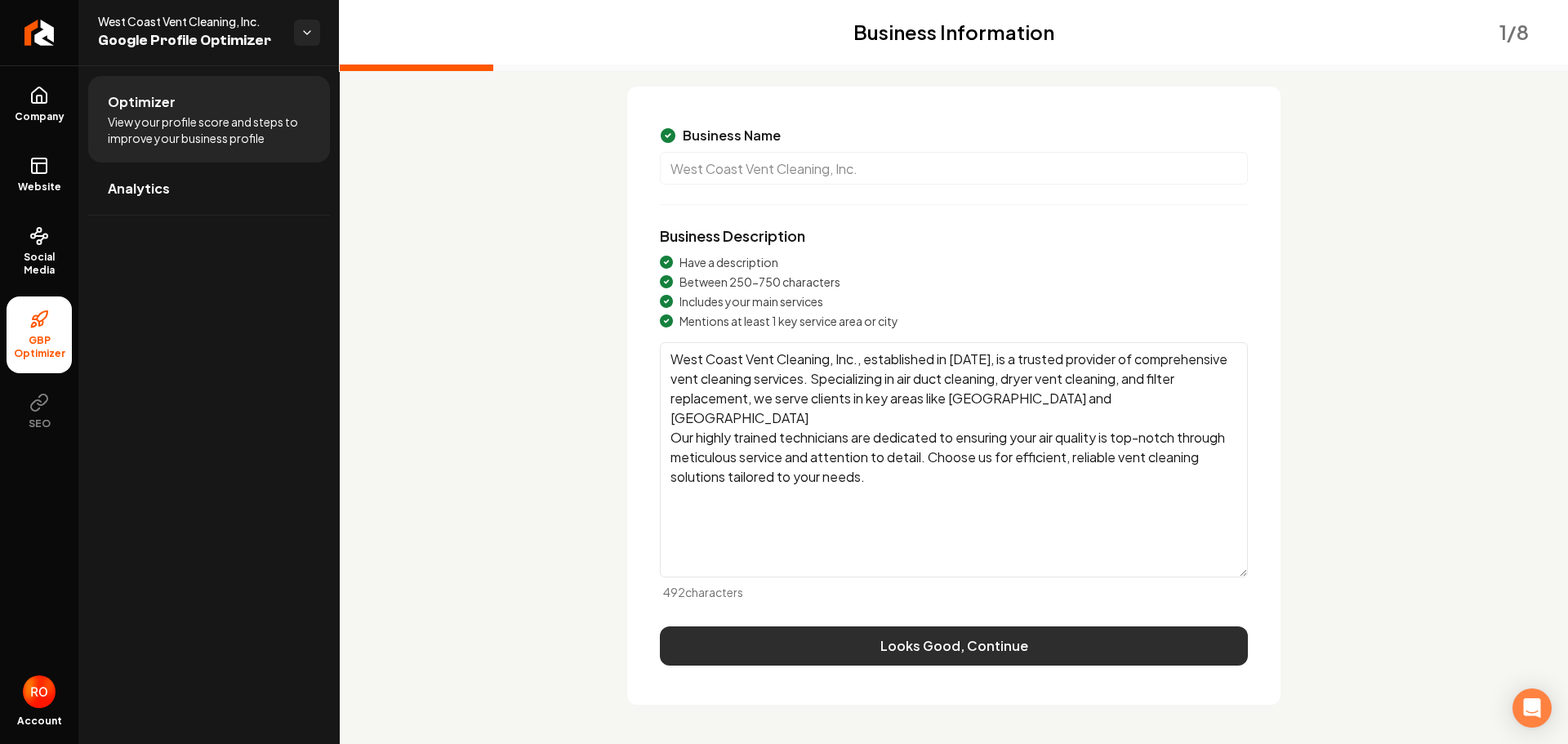
click at [928, 647] on button "Looks Good, Continue" at bounding box center [954, 645] width 588 height 39
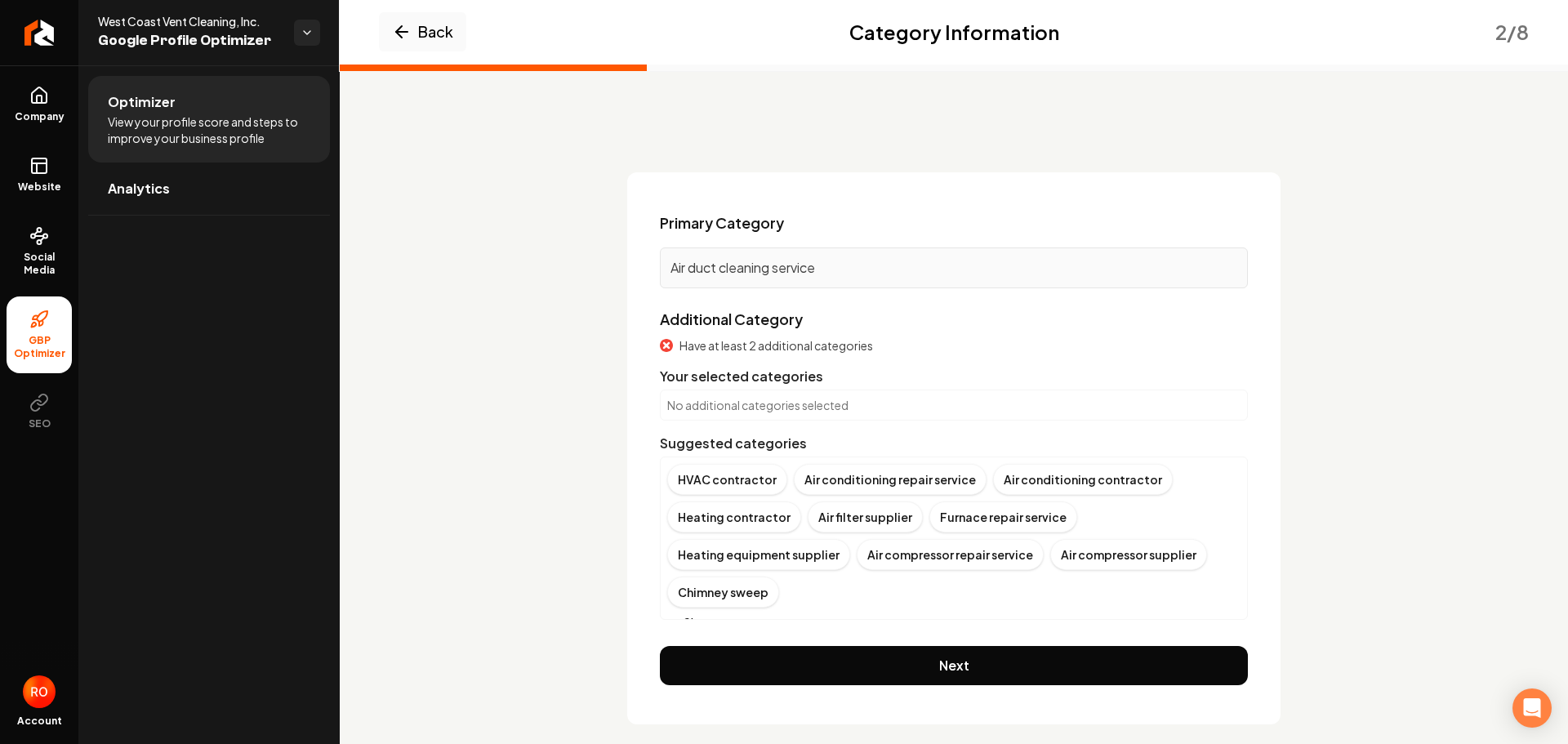
click at [718, 406] on p "No additional categories selected" at bounding box center [953, 405] width 573 height 16
click at [690, 614] on button "Show more" at bounding box center [706, 621] width 78 height 16
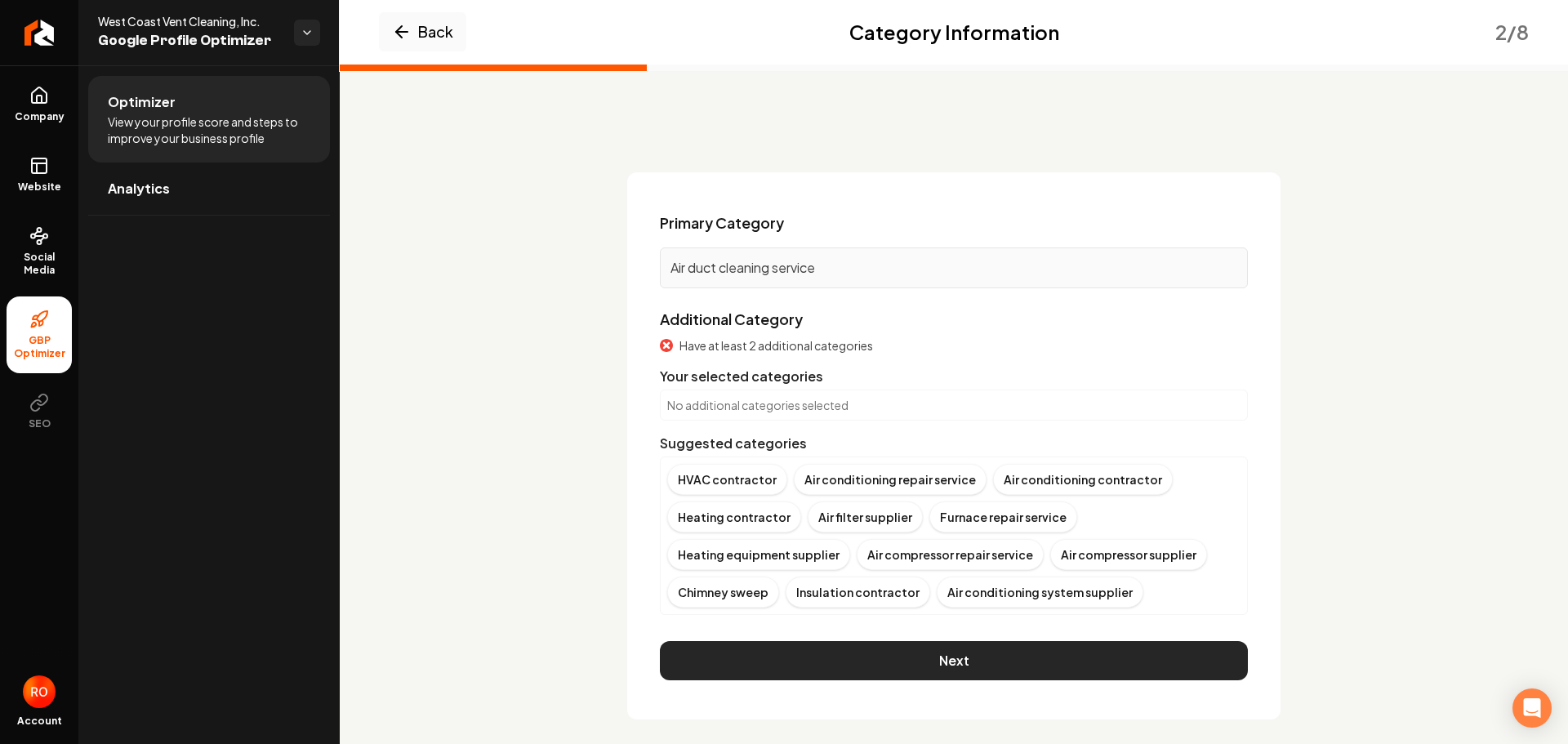
click at [969, 665] on button "Next" at bounding box center [954, 660] width 588 height 39
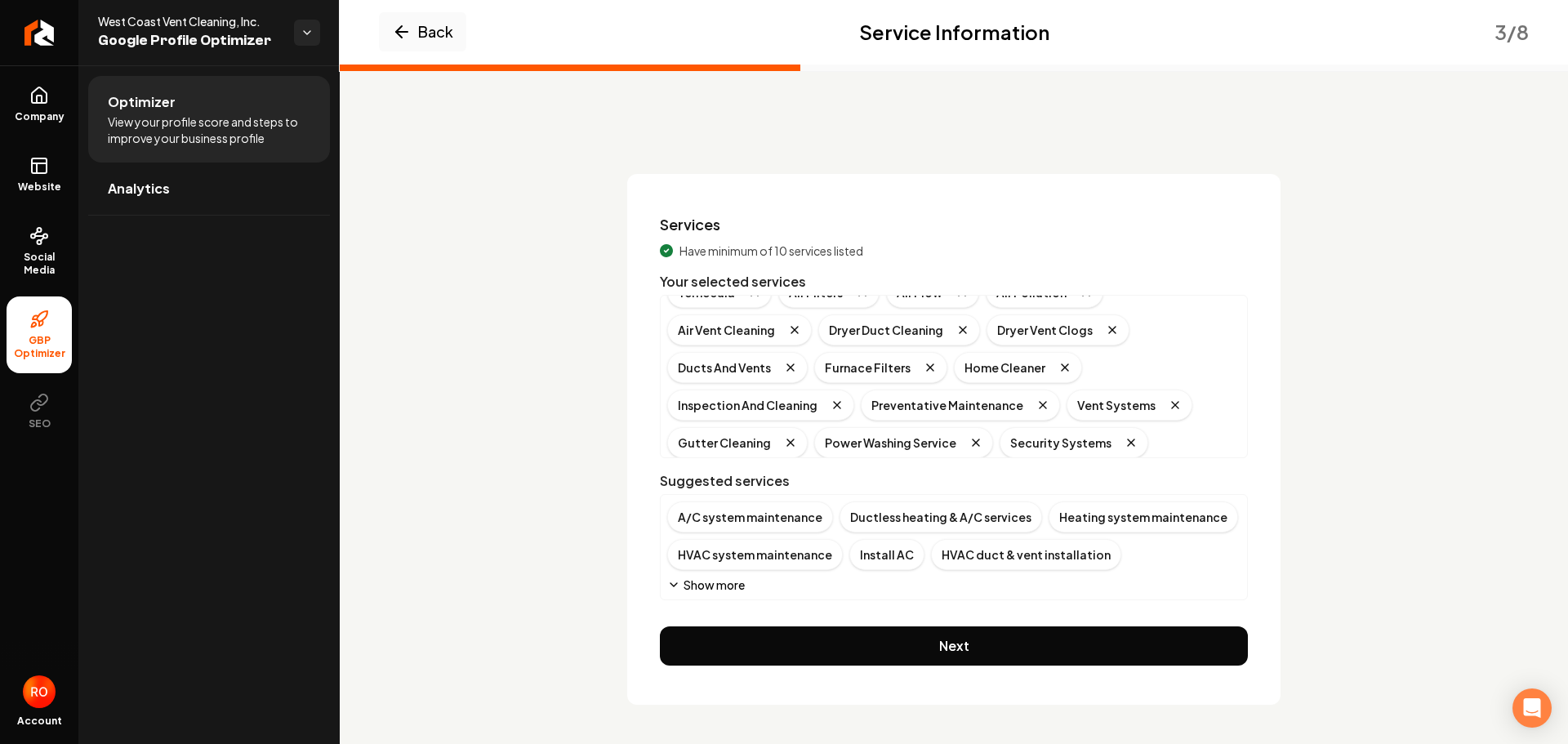
scroll to position [145, 0]
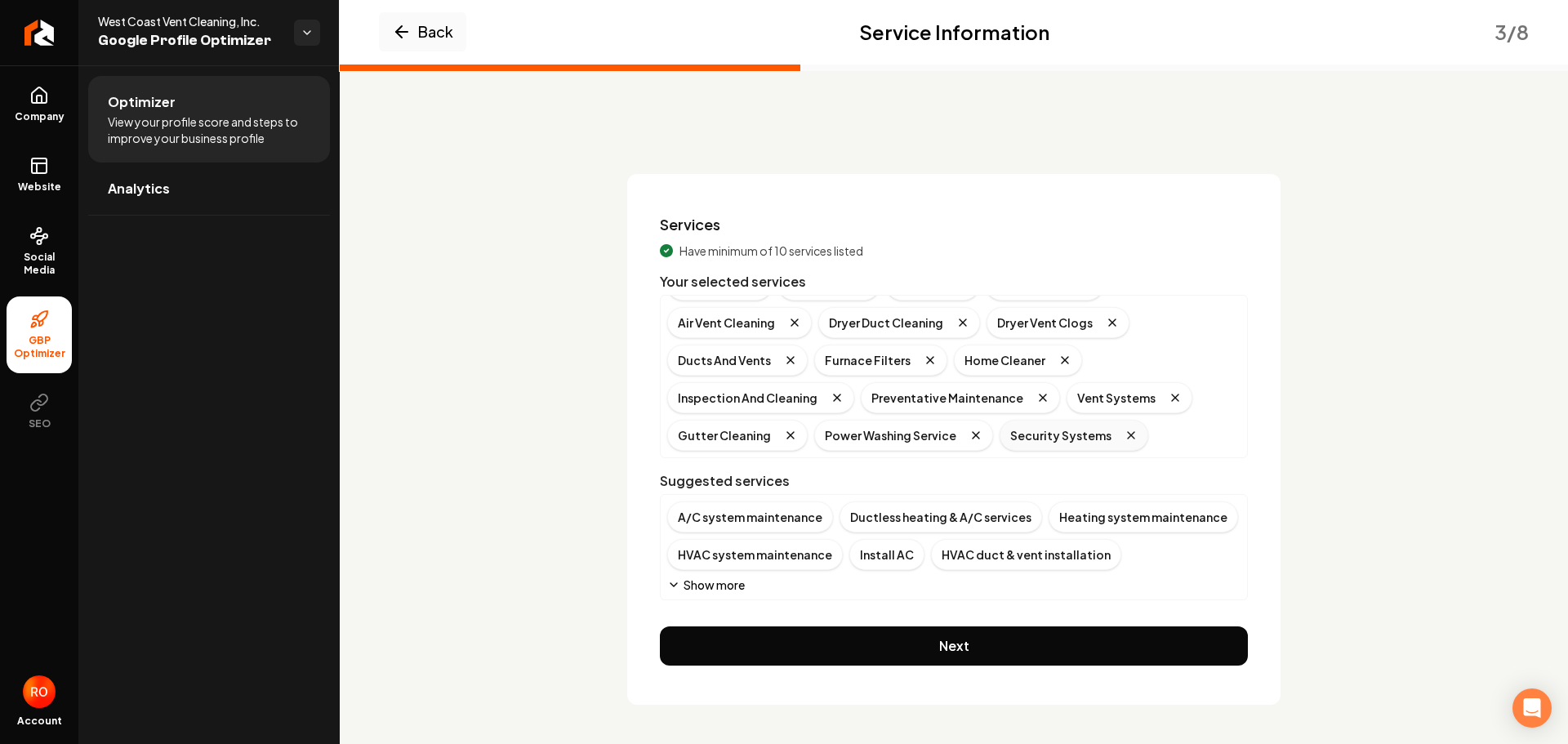
click at [1125, 433] on icon "Remove badge" at bounding box center [1132, 435] width 13 height 13
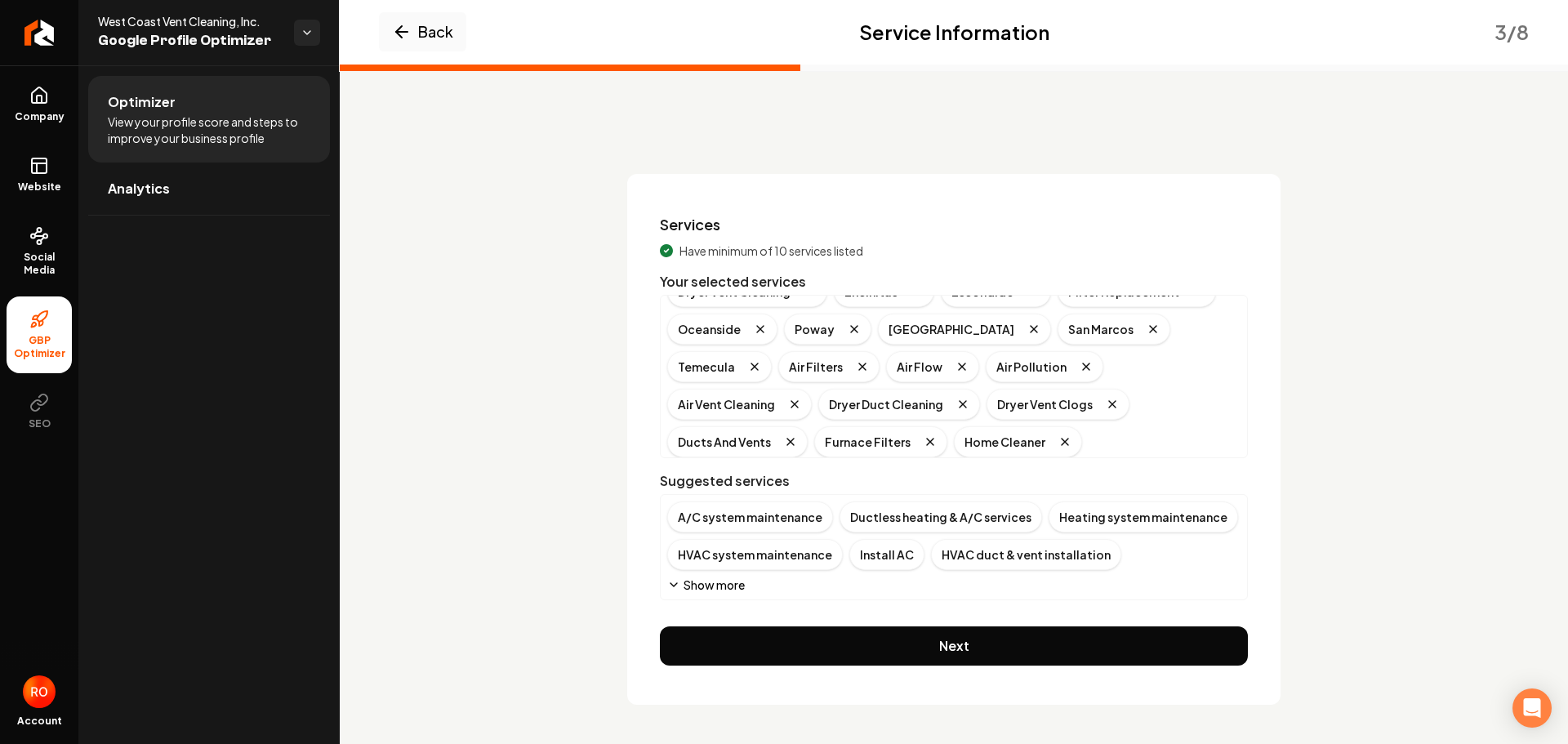
scroll to position [0, 0]
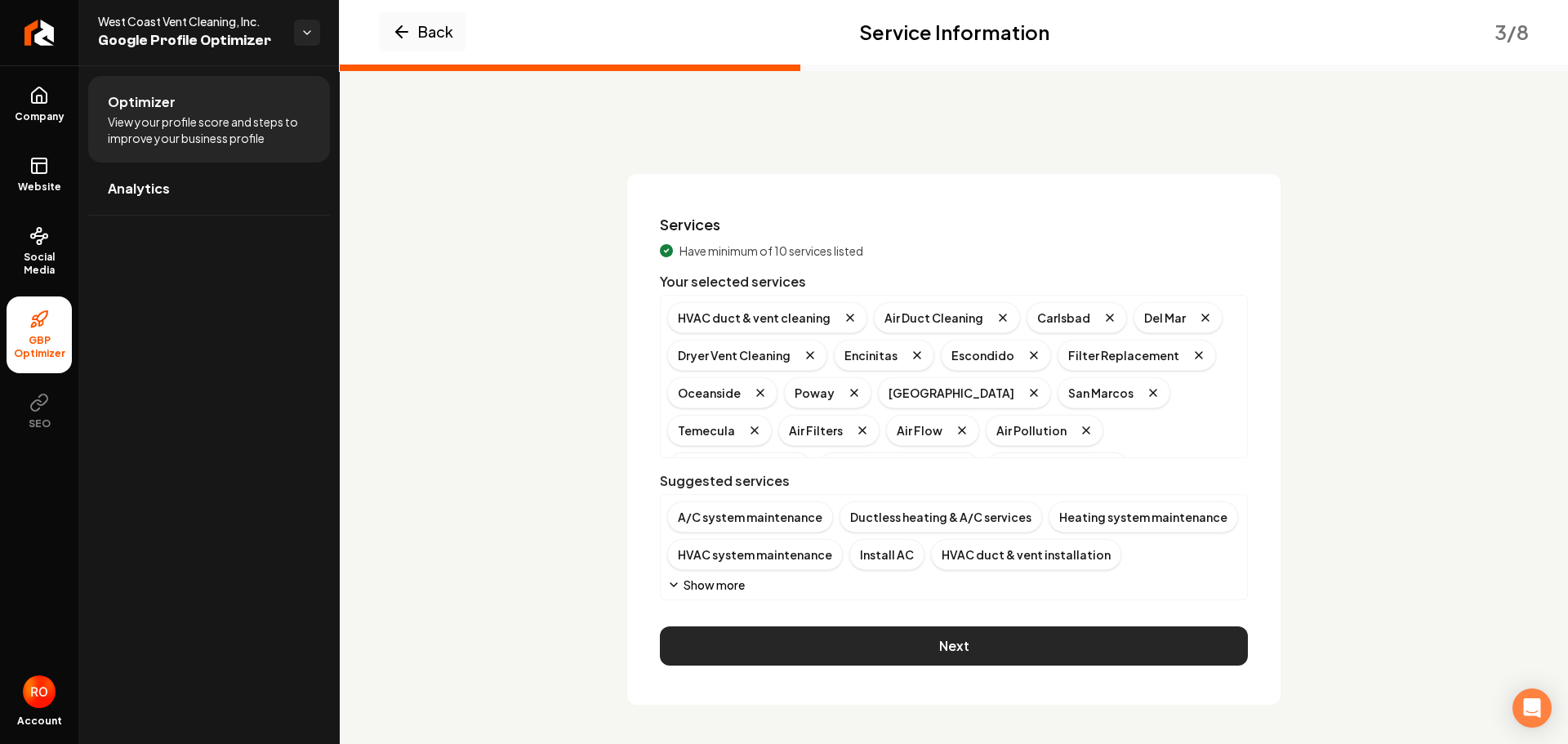
click at [903, 639] on button "Next" at bounding box center [954, 645] width 588 height 39
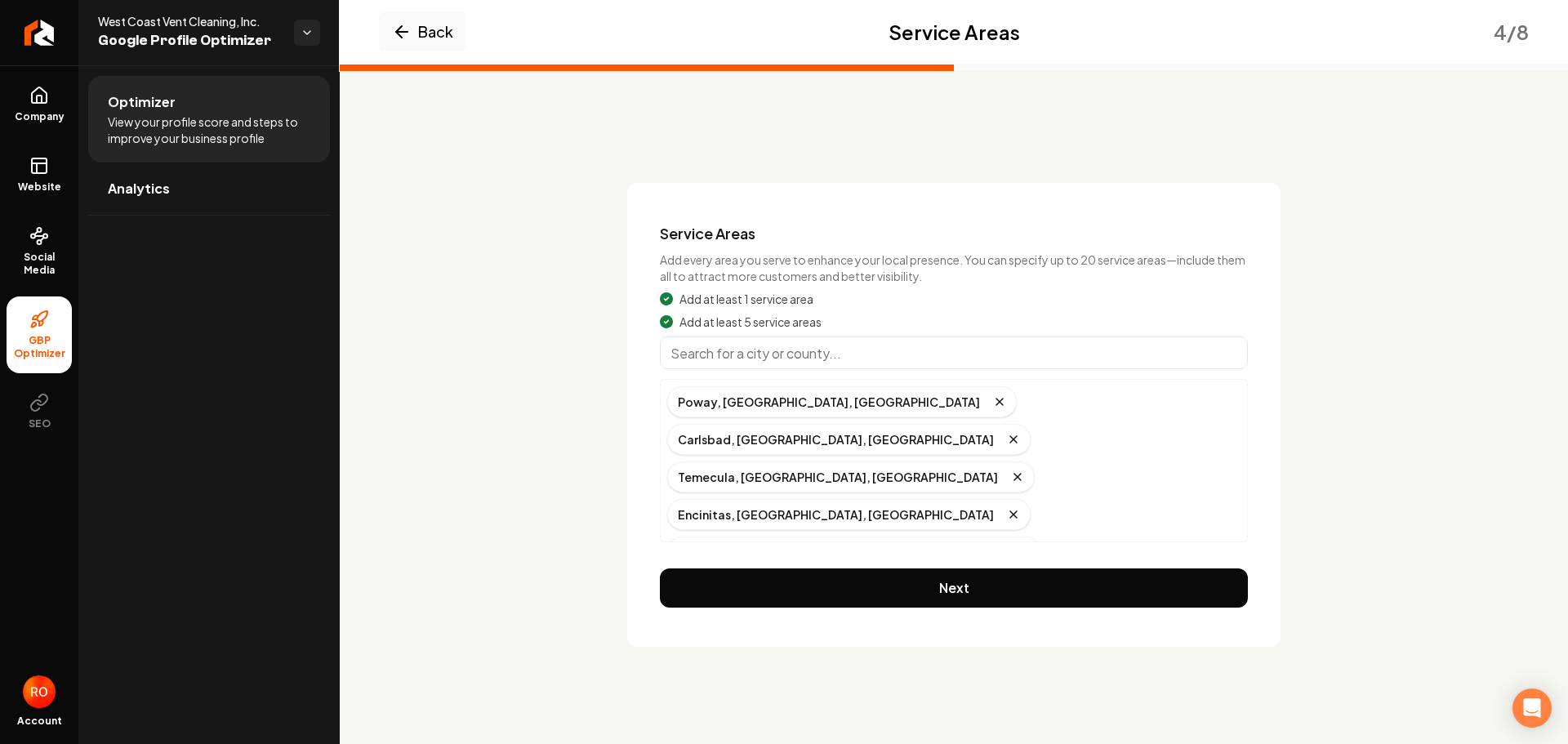
click at [707, 351] on input "Main content area" at bounding box center [954, 353] width 588 height 32
click at [754, 724] on div "[GEOGRAPHIC_DATA], [GEOGRAPHIC_DATA], [GEOGRAPHIC_DATA]" at bounding box center [885, 739] width 436 height 31
click at [707, 349] on input "Main content area" at bounding box center [954, 353] width 588 height 32
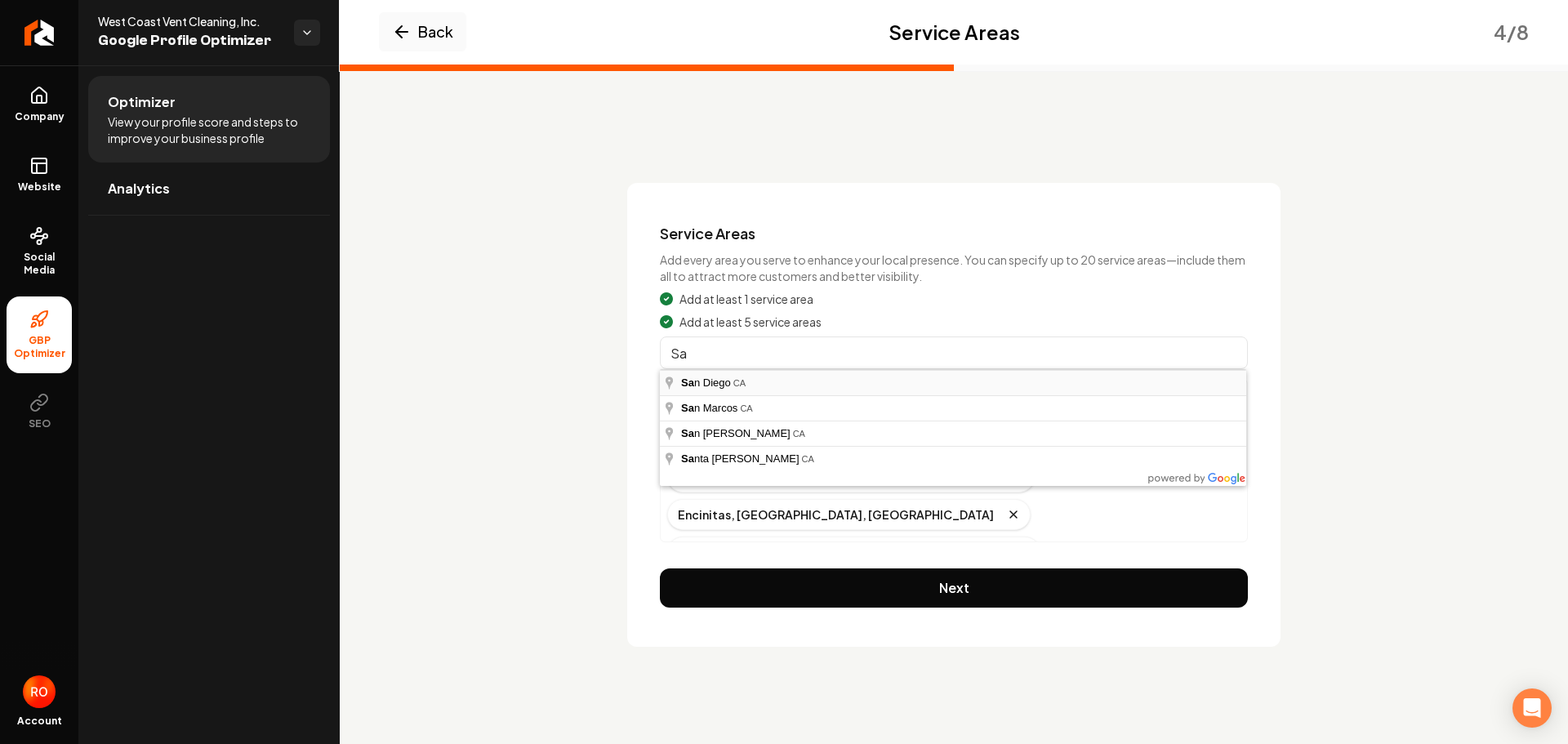
type input "[GEOGRAPHIC_DATA], [GEOGRAPHIC_DATA]"
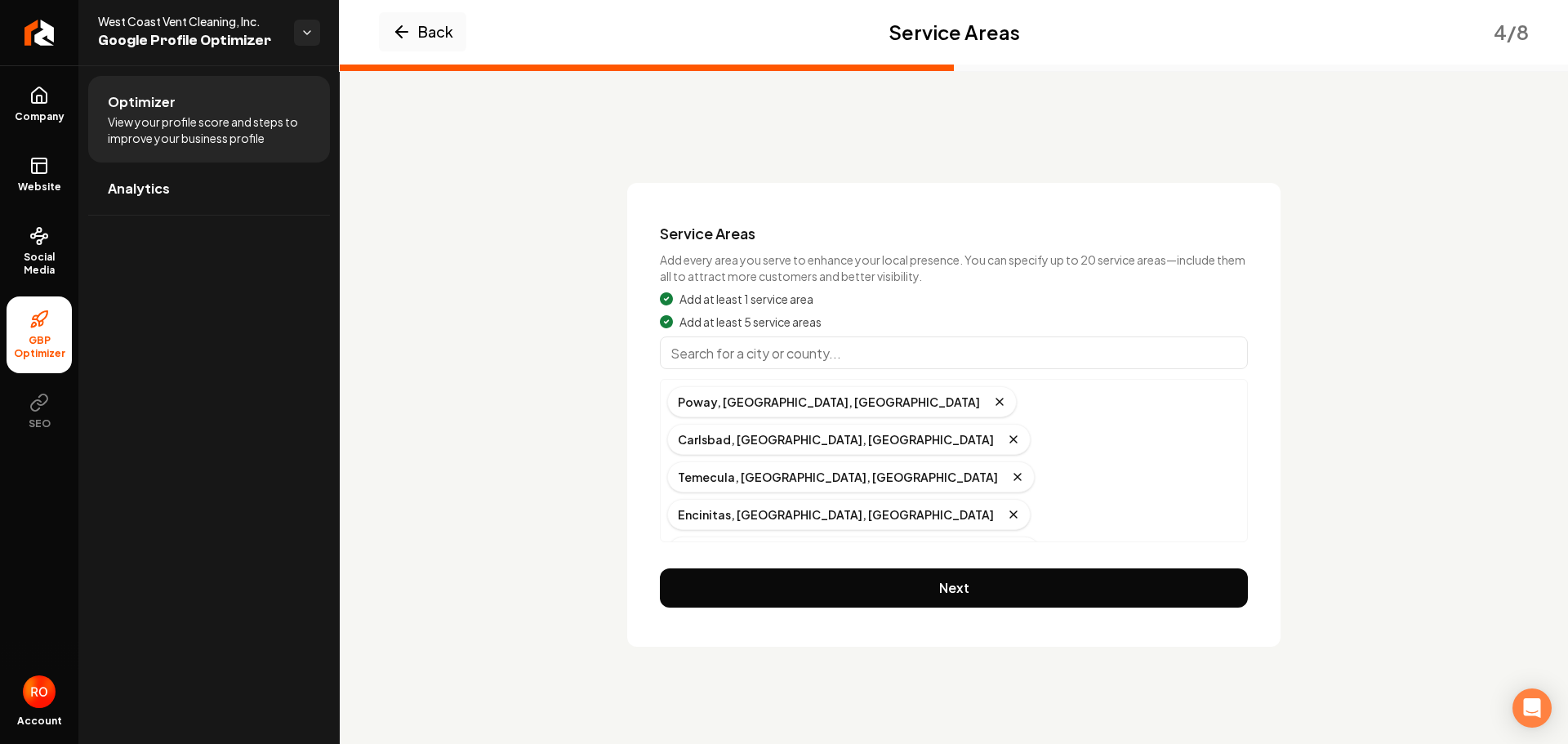
click at [779, 354] on input "Main content area" at bounding box center [954, 353] width 588 height 32
type input "[GEOGRAPHIC_DATA], [GEOGRAPHIC_DATA]"
click at [756, 350] on input "Main content area" at bounding box center [954, 353] width 588 height 32
type input "[GEOGRAPHIC_DATA], [GEOGRAPHIC_DATA]"
click at [744, 350] on input "Main content area" at bounding box center [954, 353] width 588 height 32
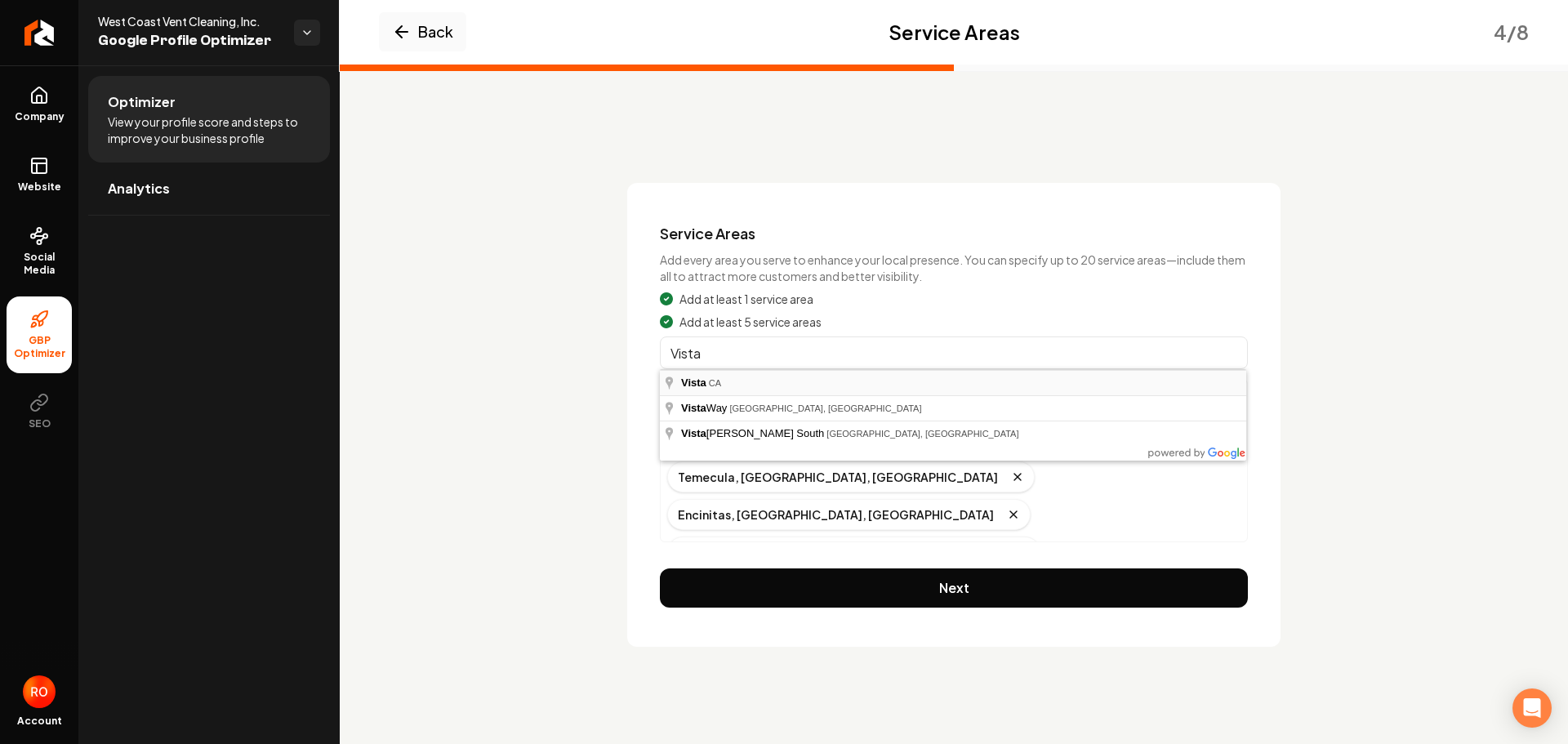
type input "Vista, [GEOGRAPHIC_DATA]"
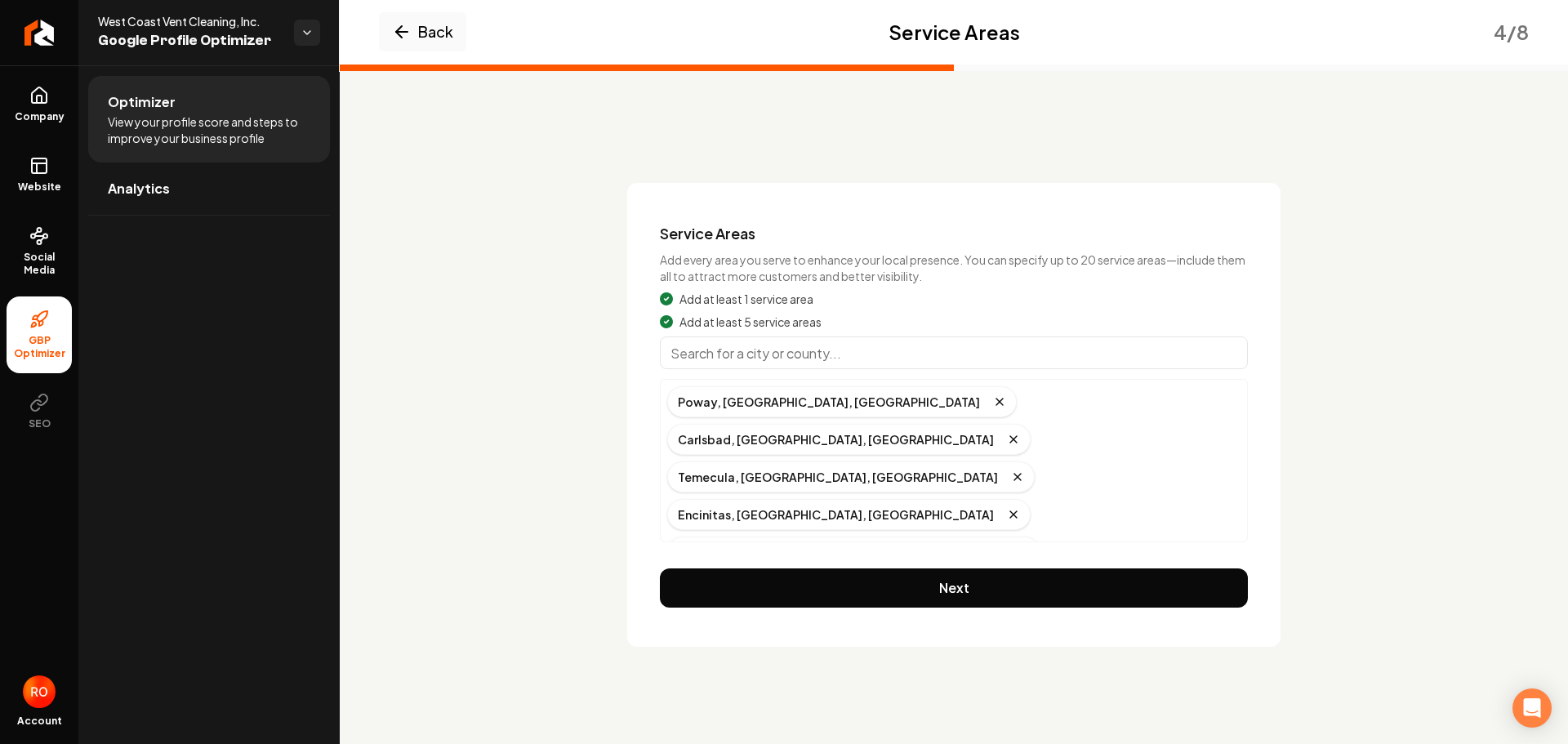
click at [753, 354] on input "Main content area" at bounding box center [954, 353] width 588 height 32
type input "[GEOGRAPHIC_DATA][PERSON_NAME], [GEOGRAPHIC_DATA], [GEOGRAPHIC_DATA]"
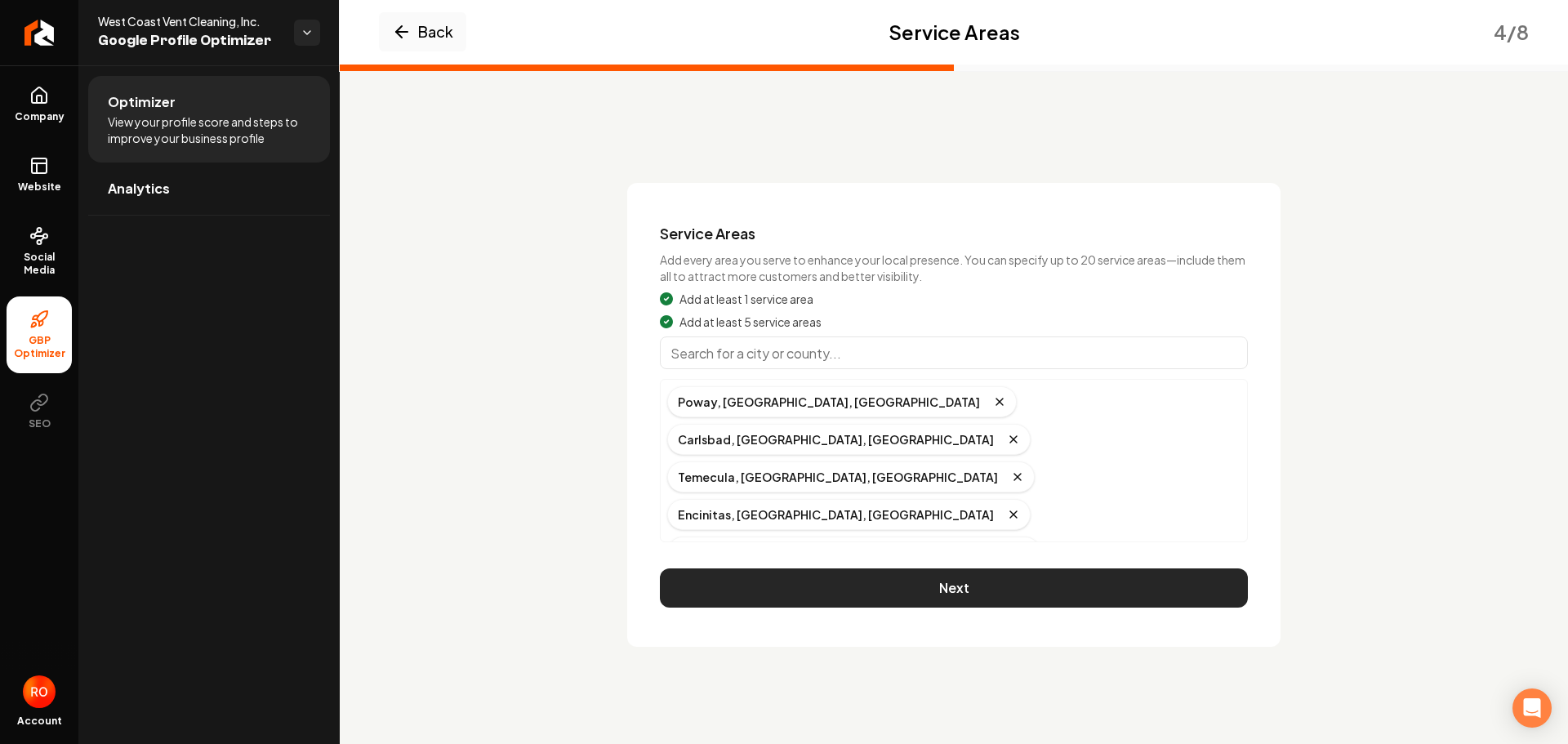
click at [964, 589] on button "Next" at bounding box center [954, 587] width 588 height 39
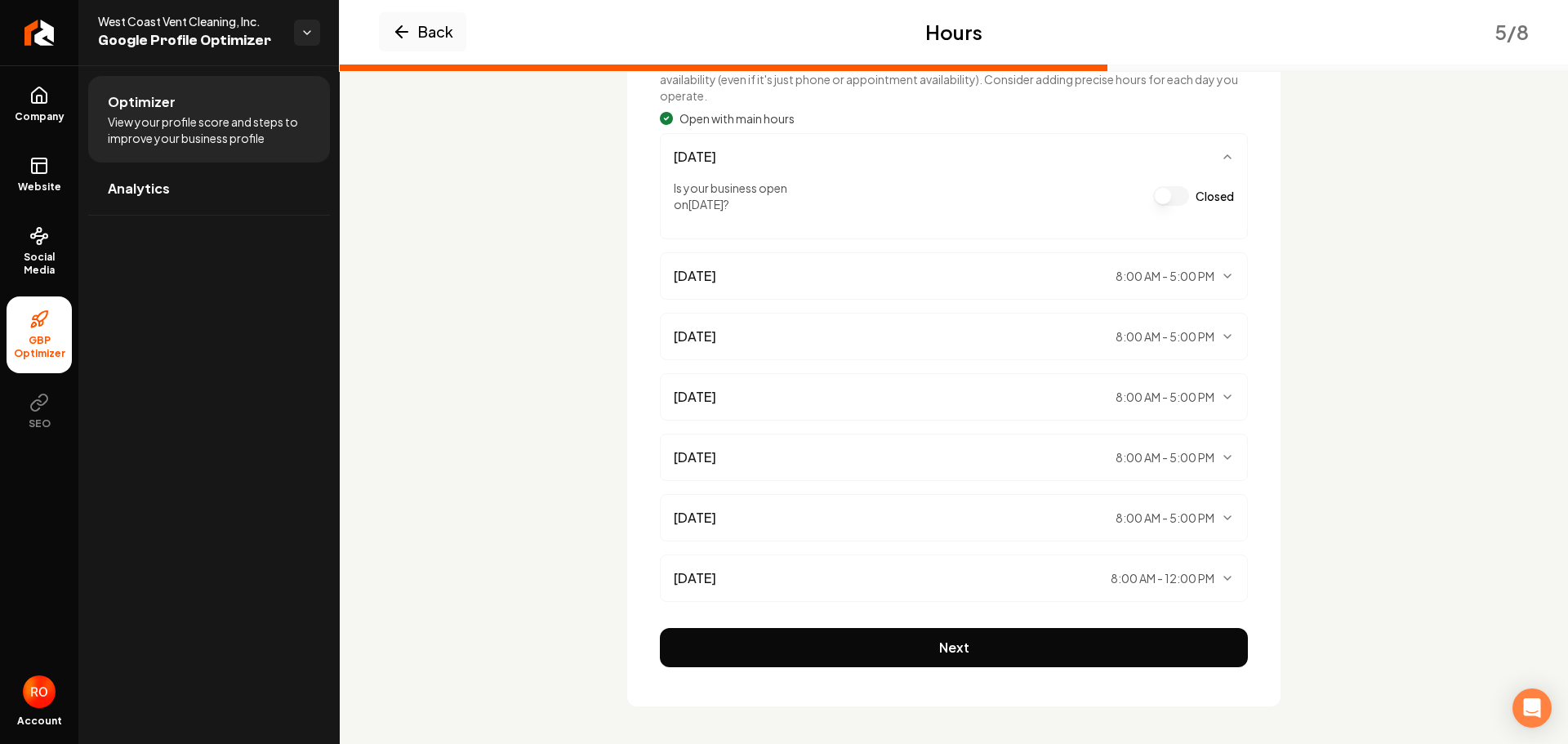
scroll to position [199, 0]
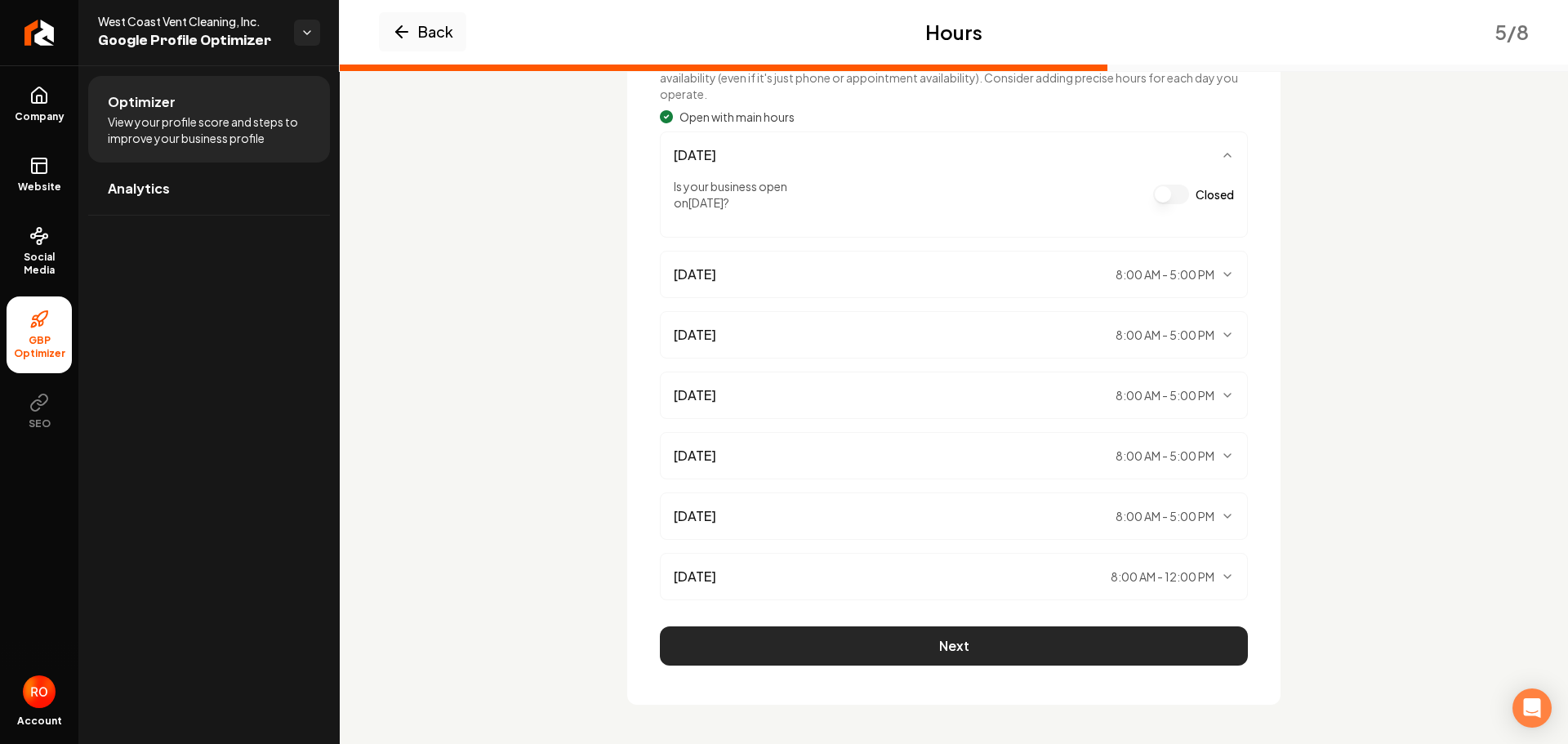
click at [1009, 643] on button "Next" at bounding box center [954, 645] width 588 height 39
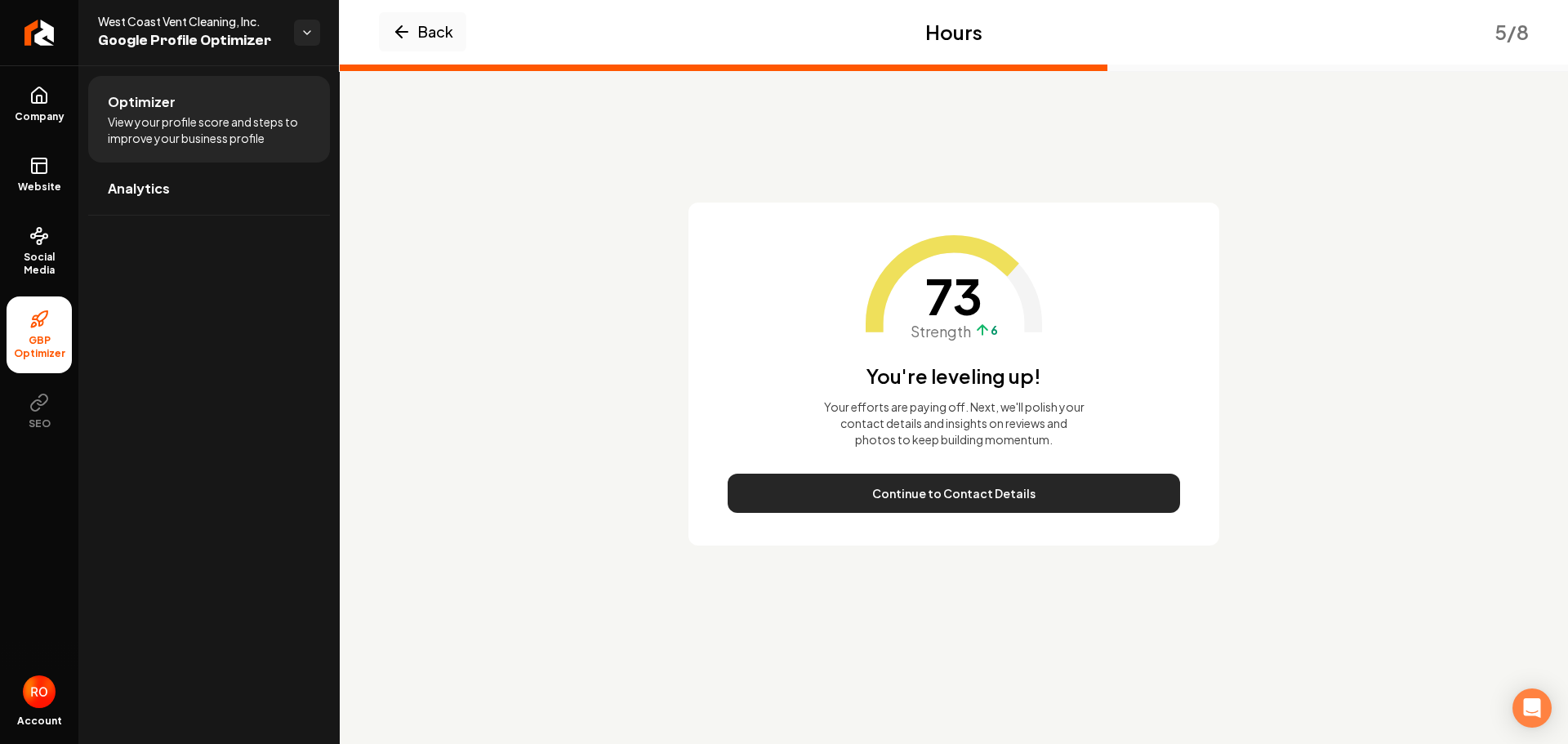
click at [951, 501] on button "Continue to Contact Details" at bounding box center [954, 493] width 452 height 39
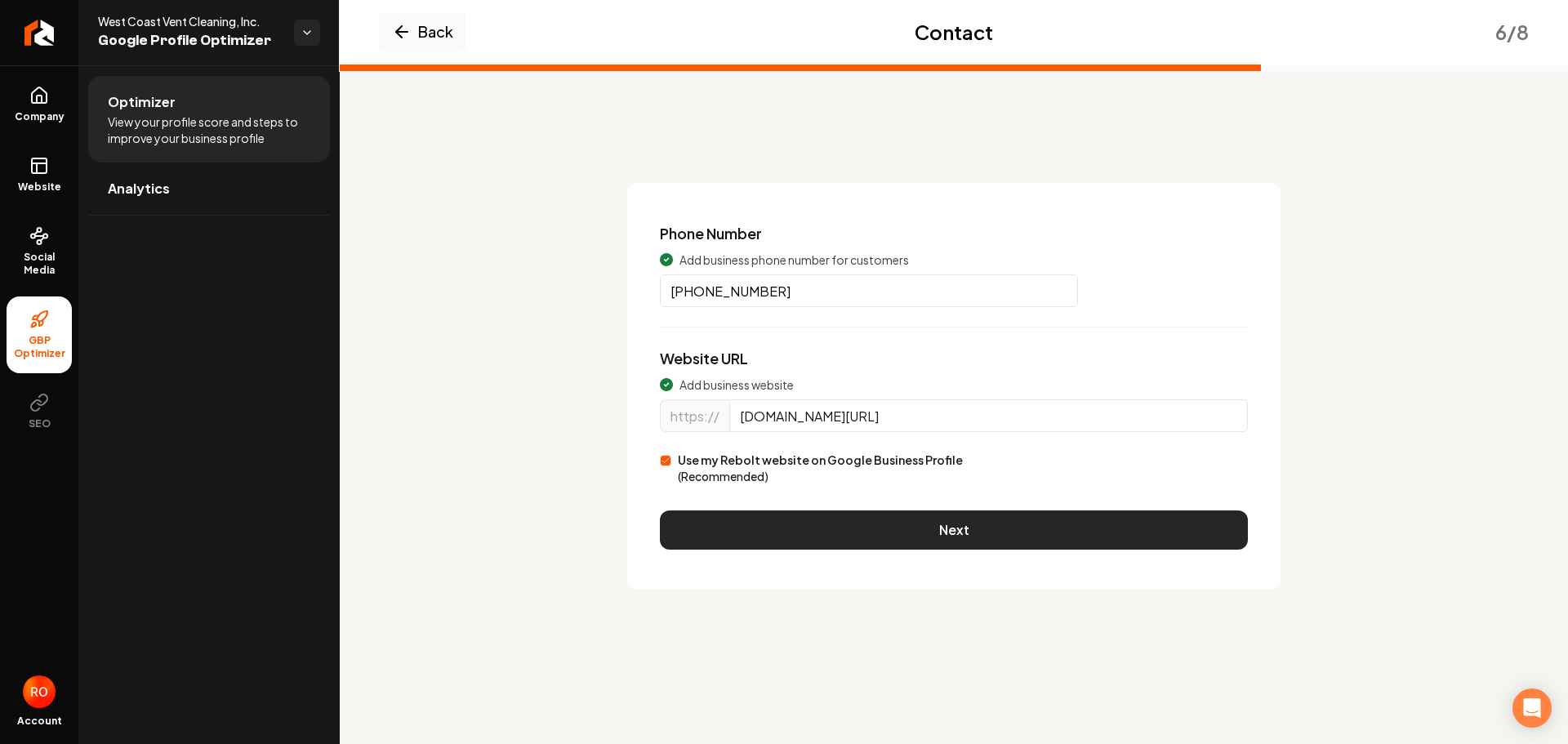
click at [945, 539] on button "Next" at bounding box center [954, 529] width 588 height 39
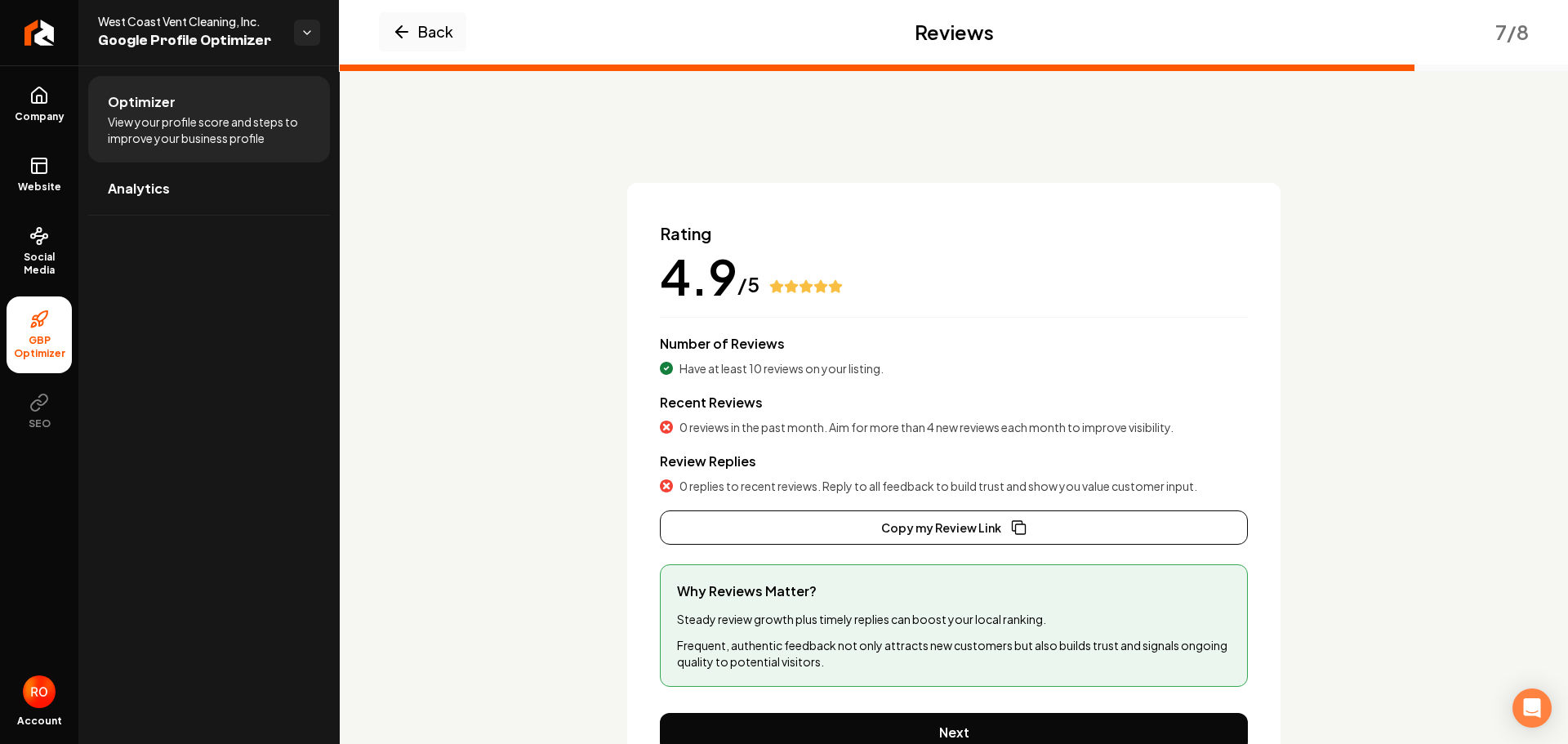
scroll to position [82, 0]
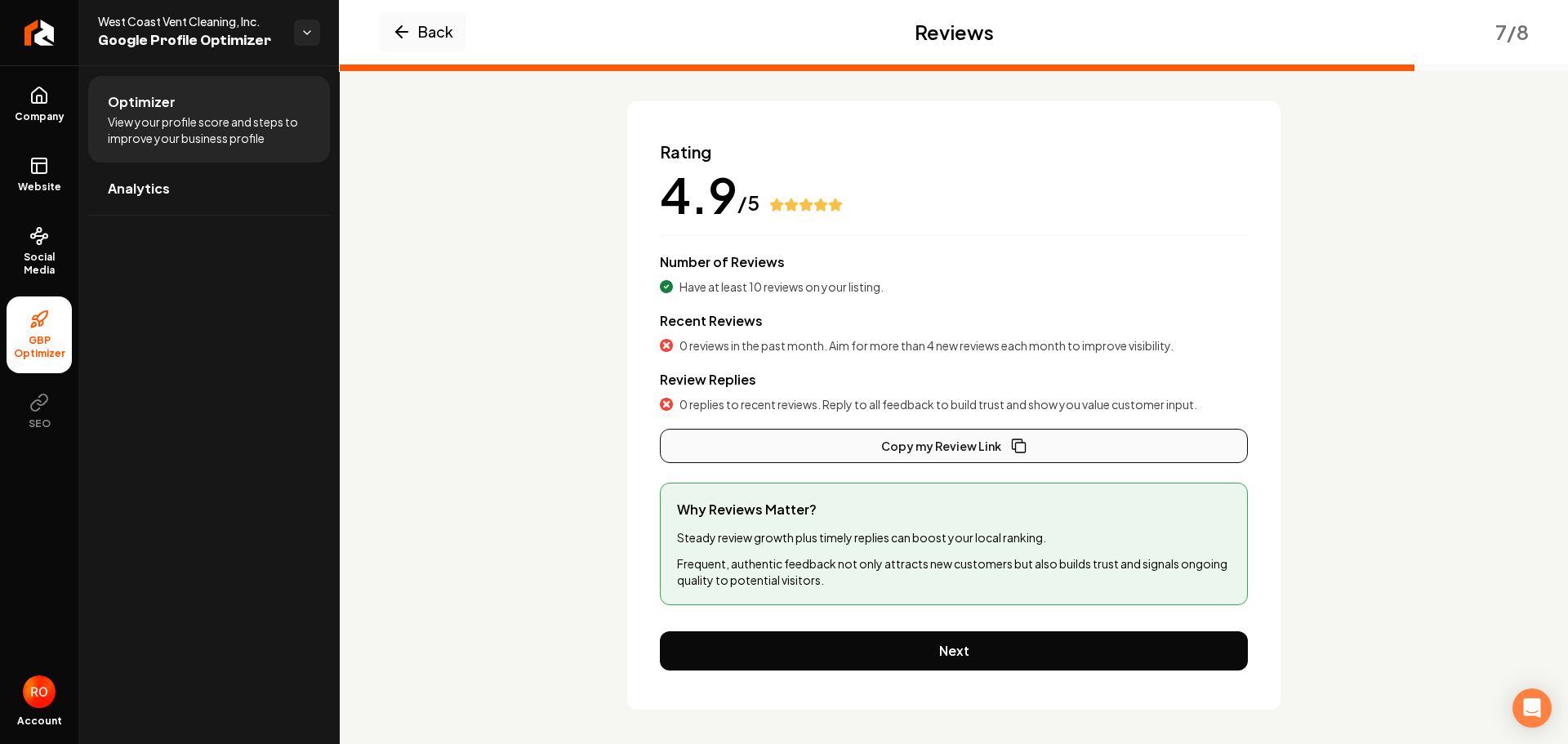
click at [965, 447] on button "Copy my Review Link" at bounding box center [954, 446] width 588 height 34
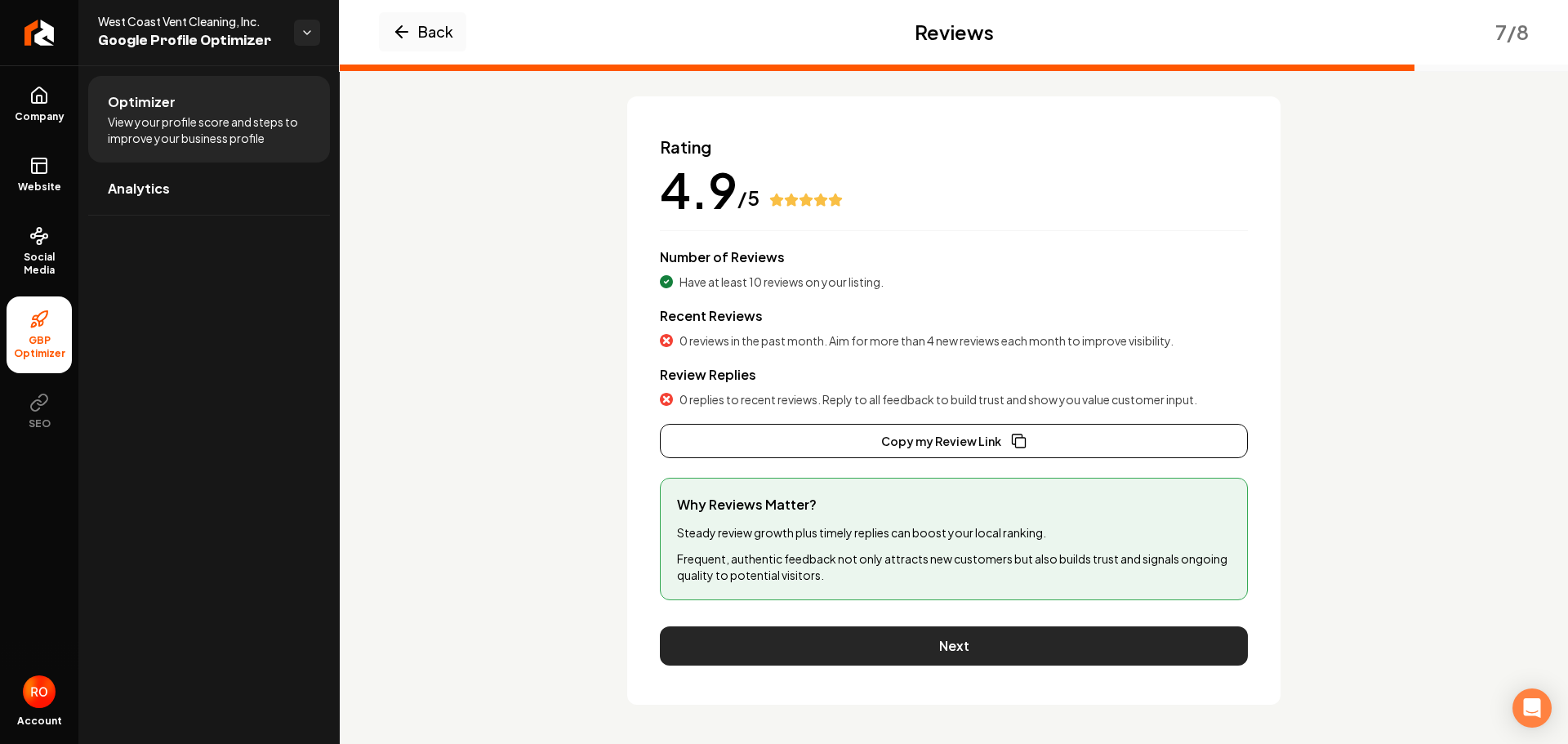
click at [949, 638] on button "Next" at bounding box center [954, 645] width 588 height 39
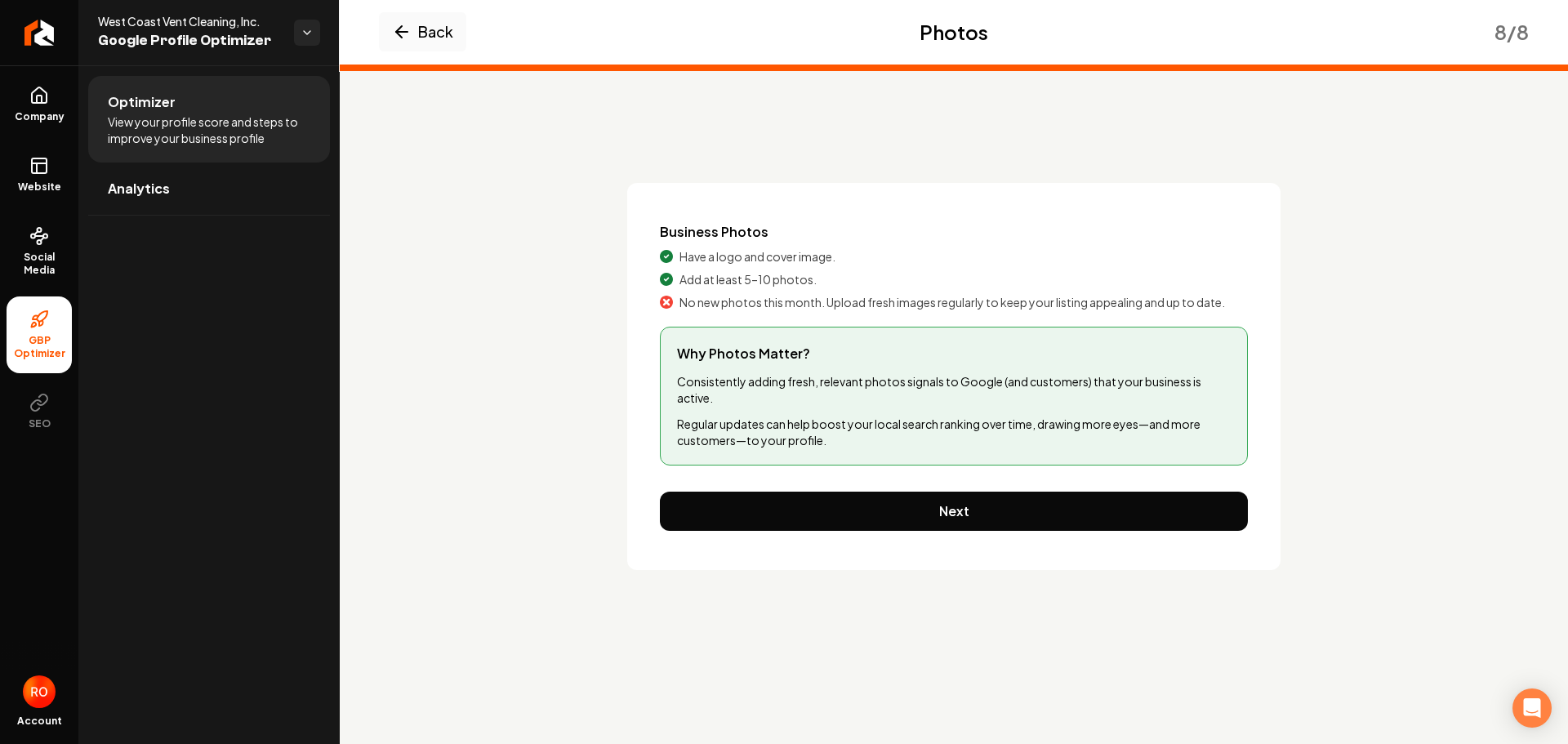
scroll to position [0, 0]
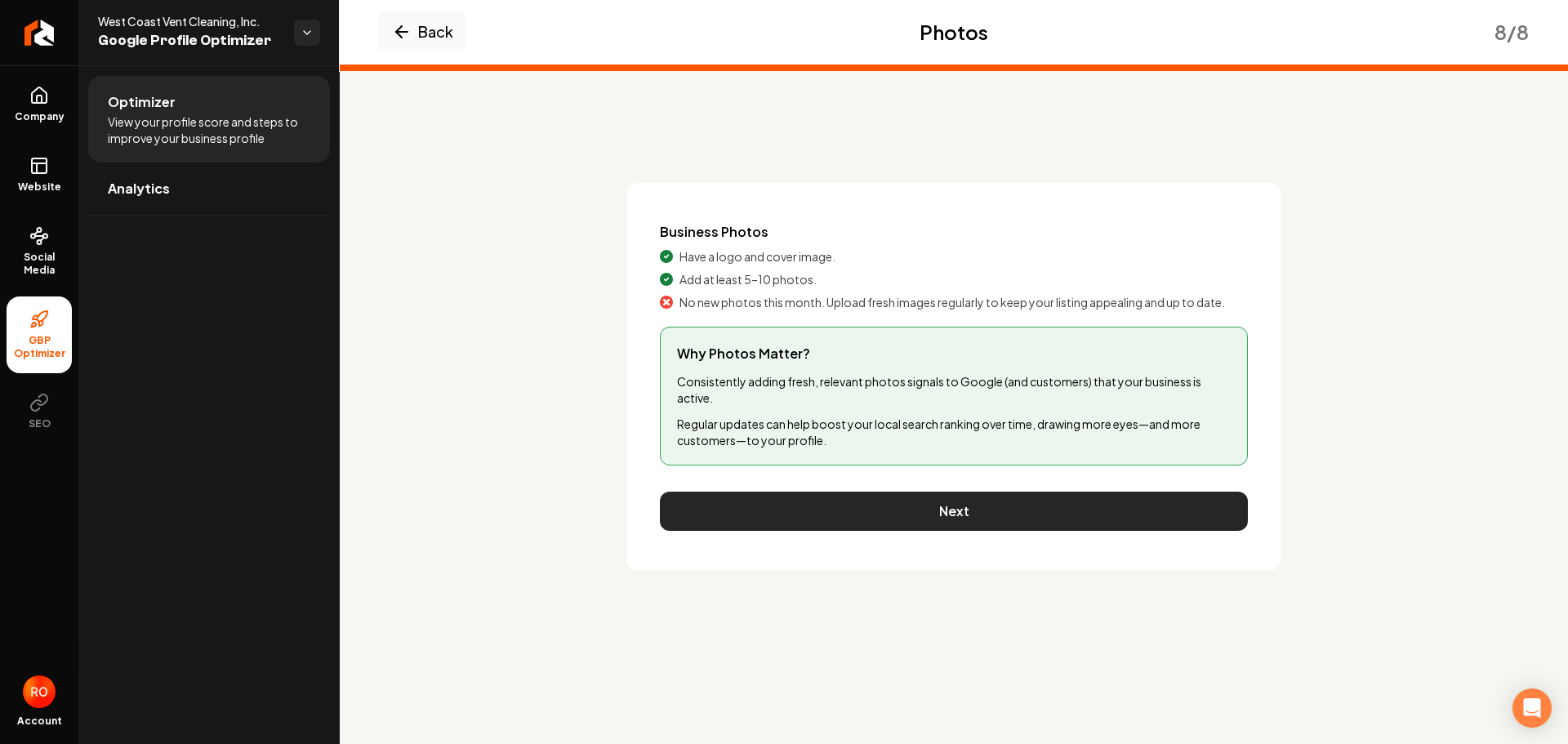
click at [948, 519] on button "Next" at bounding box center [954, 510] width 588 height 39
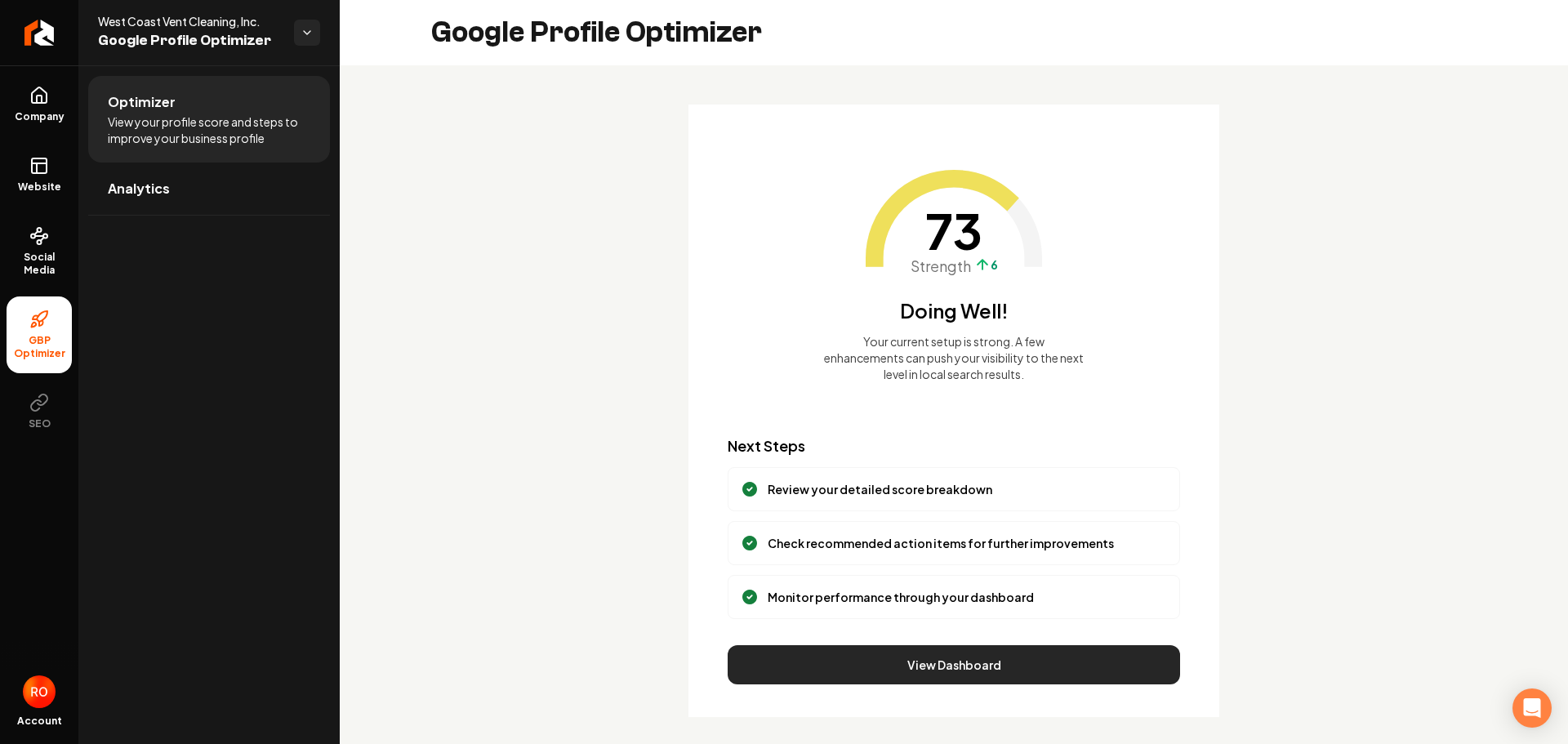
click at [935, 661] on button "View Dashboard" at bounding box center [954, 664] width 452 height 39
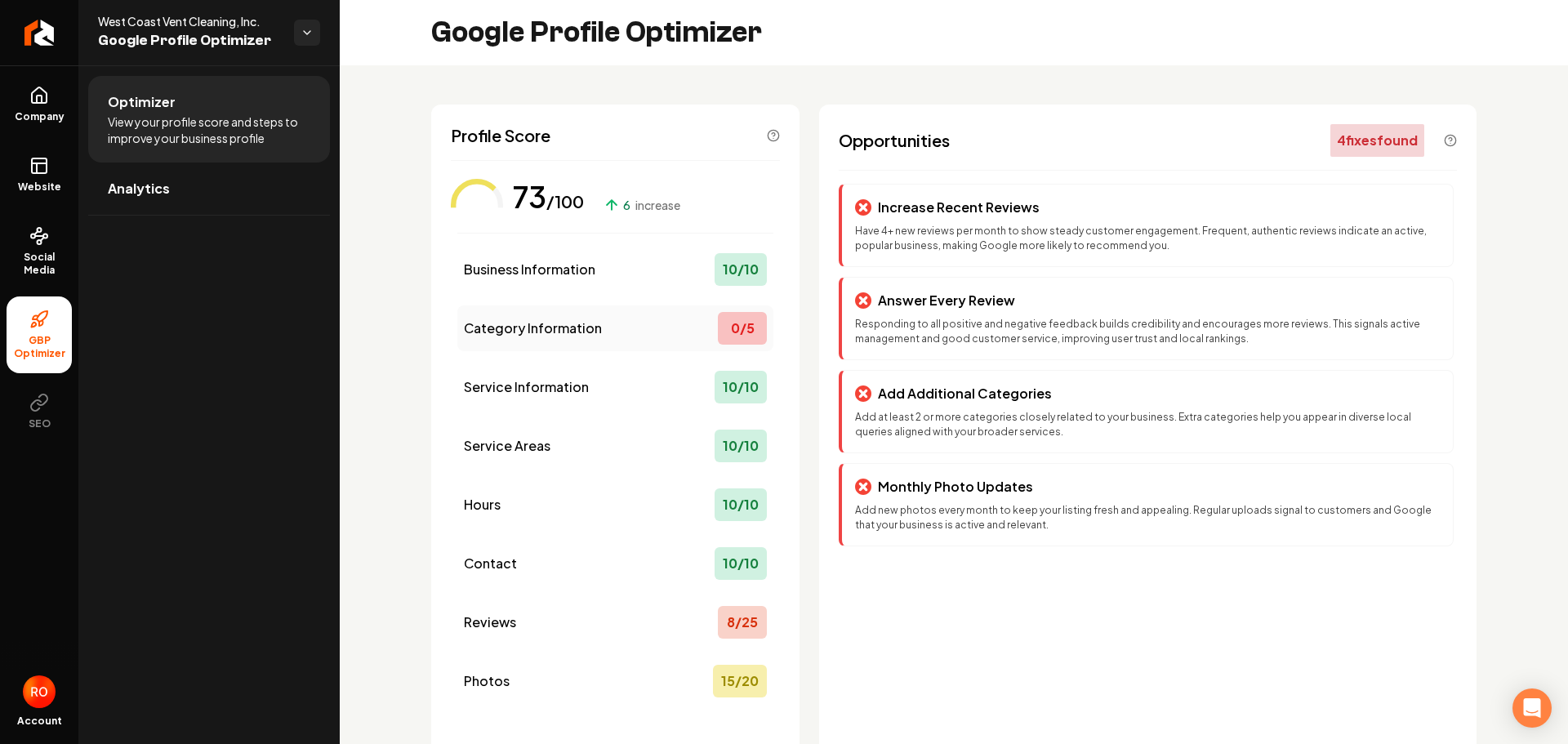
click at [735, 329] on div "0 / 5" at bounding box center [743, 328] width 49 height 32
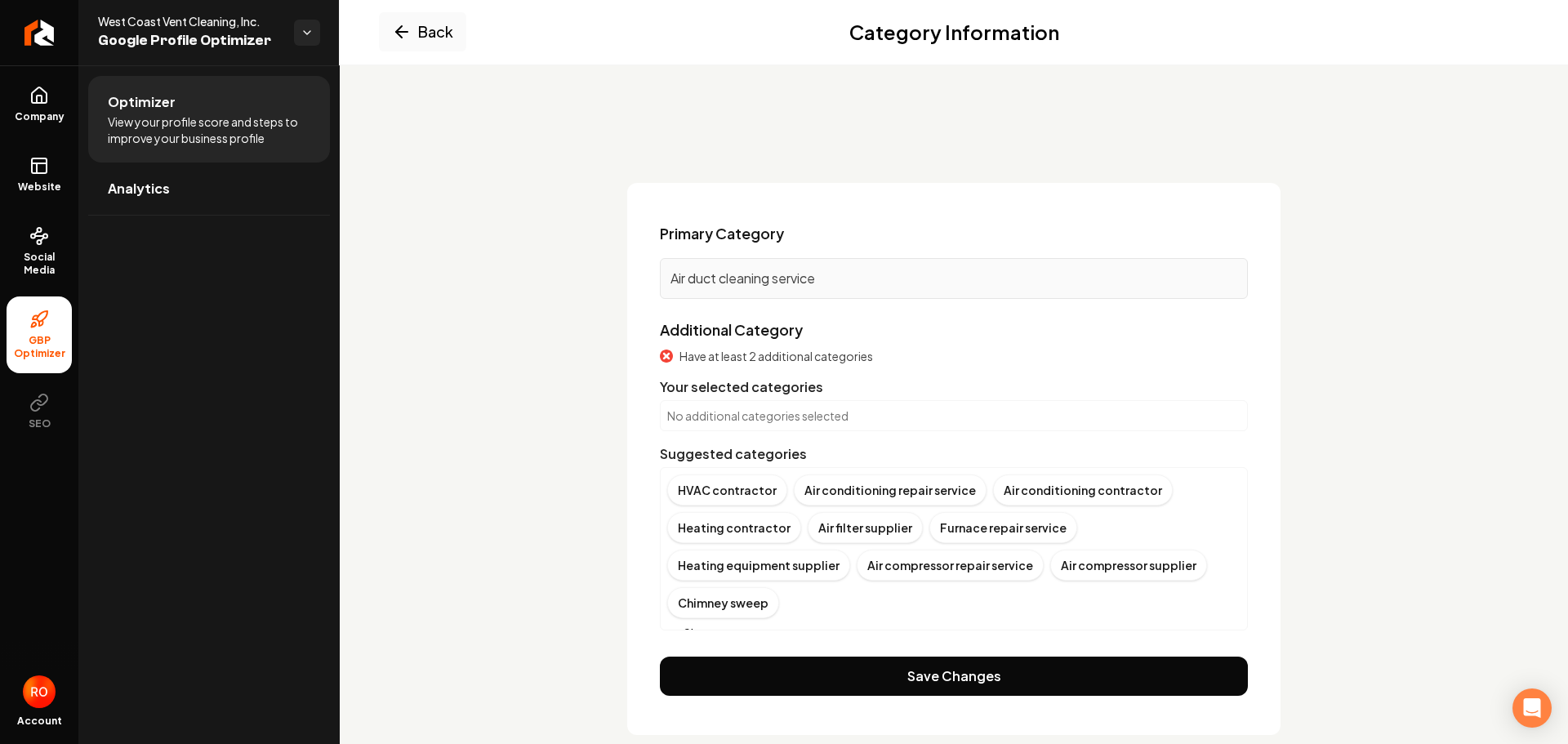
click at [766, 411] on p "No additional categories selected" at bounding box center [953, 415] width 573 height 16
click at [828, 279] on p "Air duct cleaning service" at bounding box center [954, 278] width 567 height 20
click at [728, 625] on button "Show more" at bounding box center [706, 633] width 78 height 16
